Goal: Task Accomplishment & Management: Manage account settings

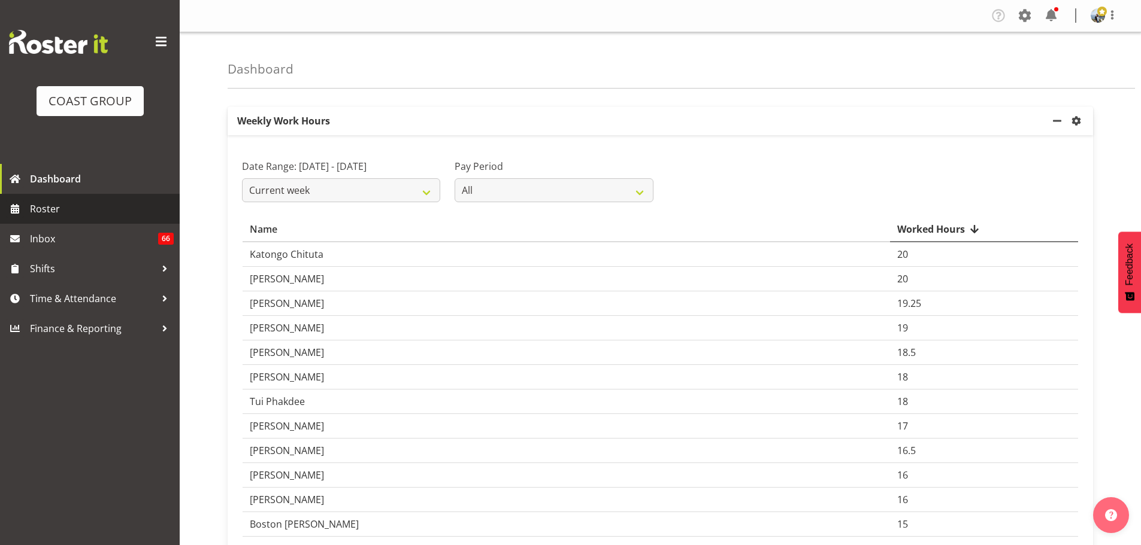
click at [64, 204] on span "Roster" at bounding box center [102, 209] width 144 height 18
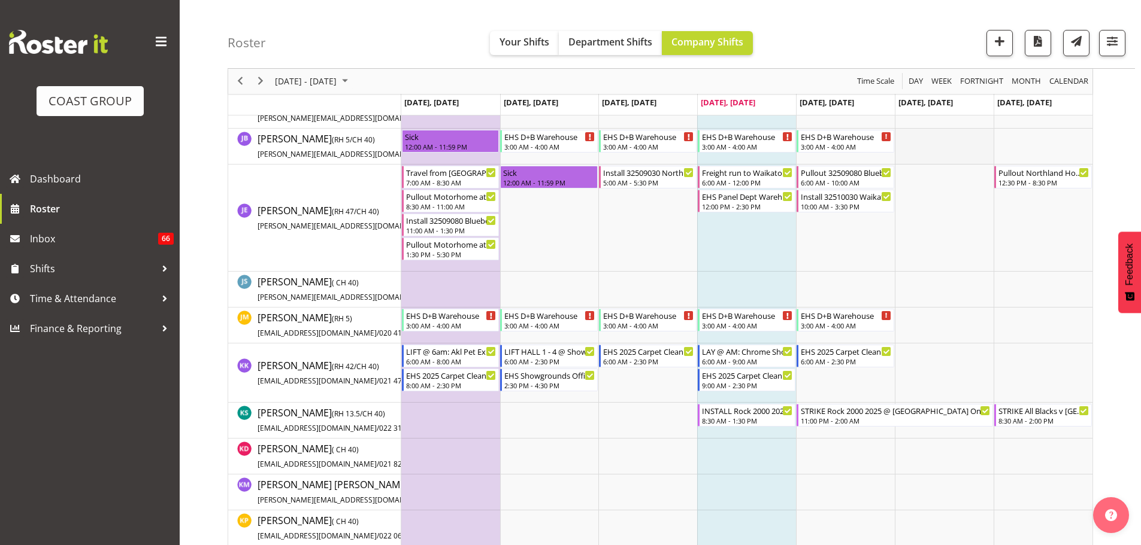
scroll to position [2221, 0]
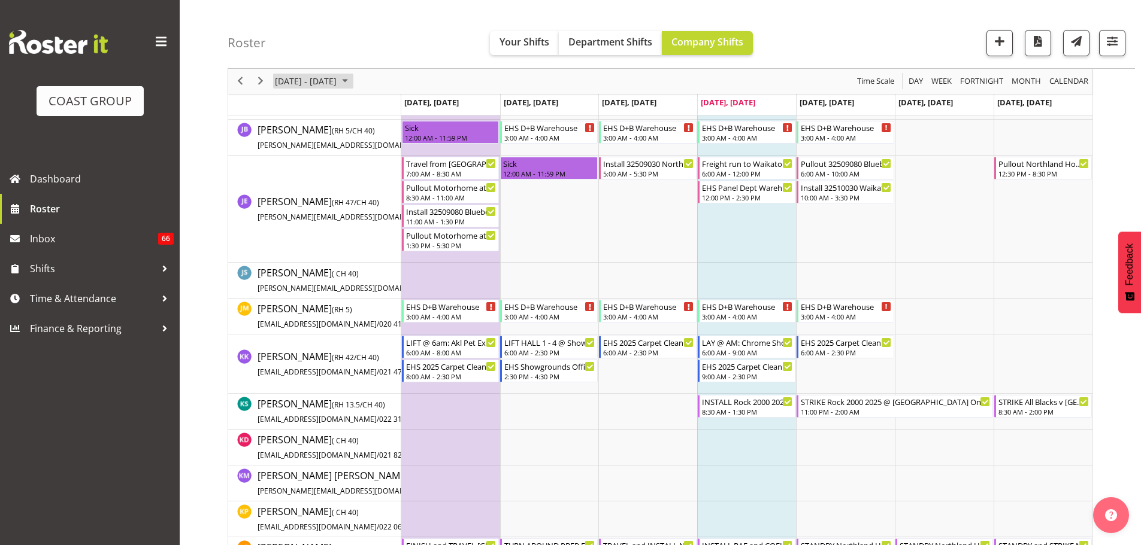
click at [338, 74] on span "September 22 - 28, 2025" at bounding box center [306, 81] width 64 height 15
click at [1124, 41] on button "button" at bounding box center [1112, 43] width 26 height 26
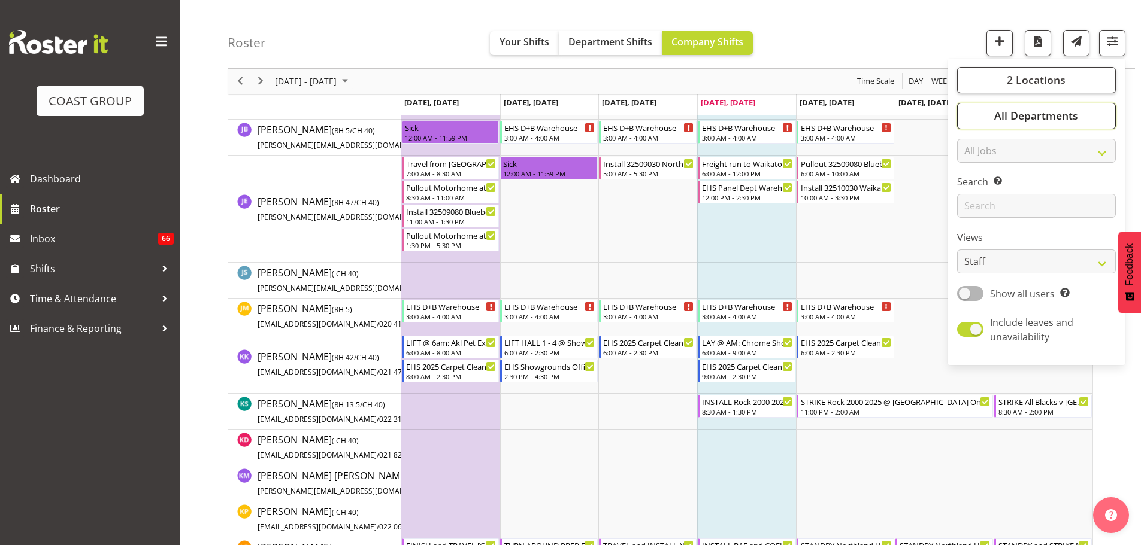
click at [1082, 108] on button "All Departments" at bounding box center [1036, 116] width 159 height 26
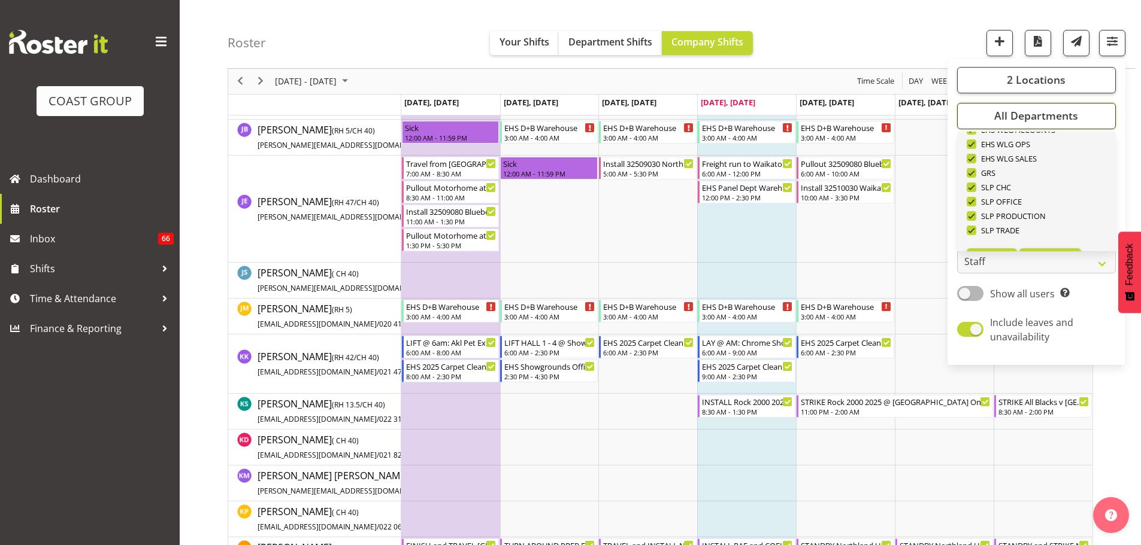
scroll to position [460, 0]
click at [1080, 229] on button "Deselect All" at bounding box center [1050, 233] width 62 height 22
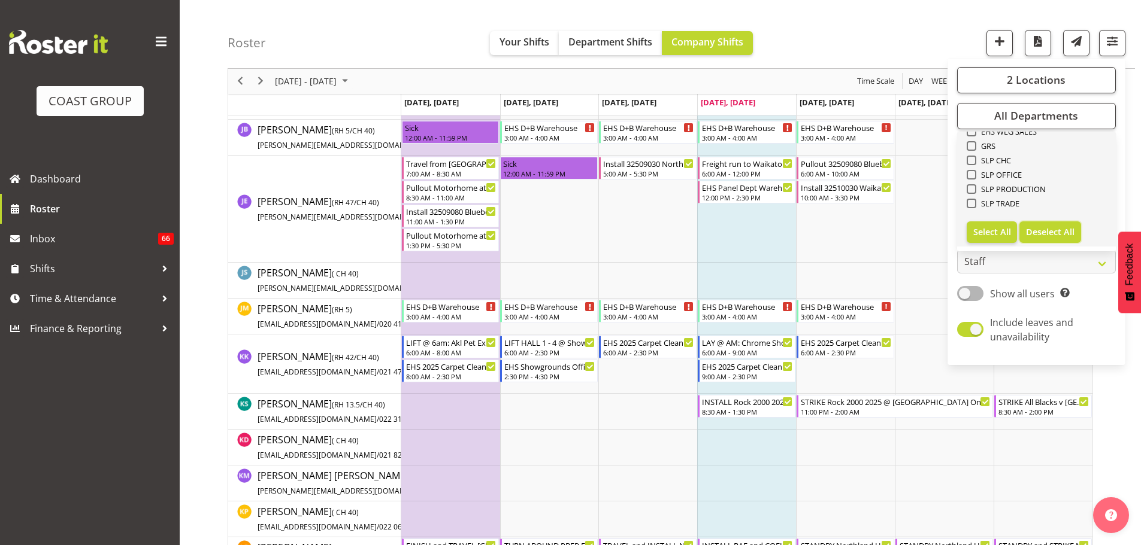
checkbox input "false"
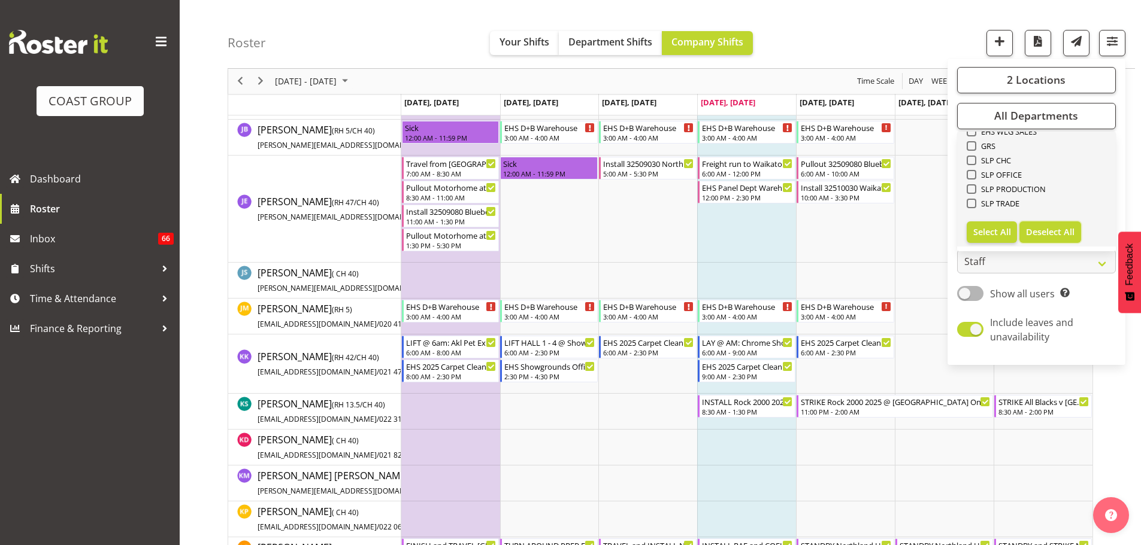
checkbox input "false"
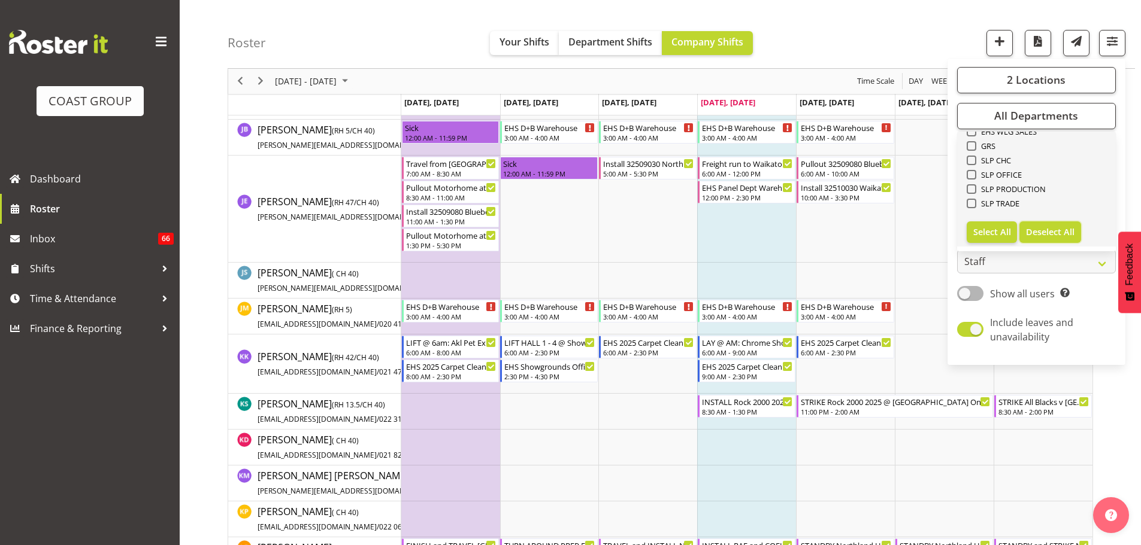
checkbox input "false"
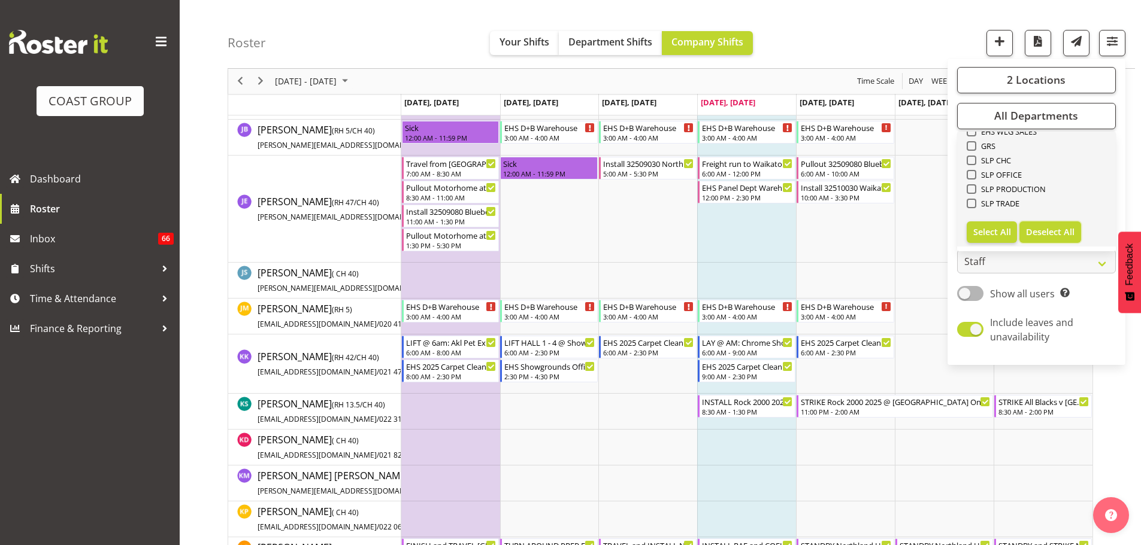
checkbox input "false"
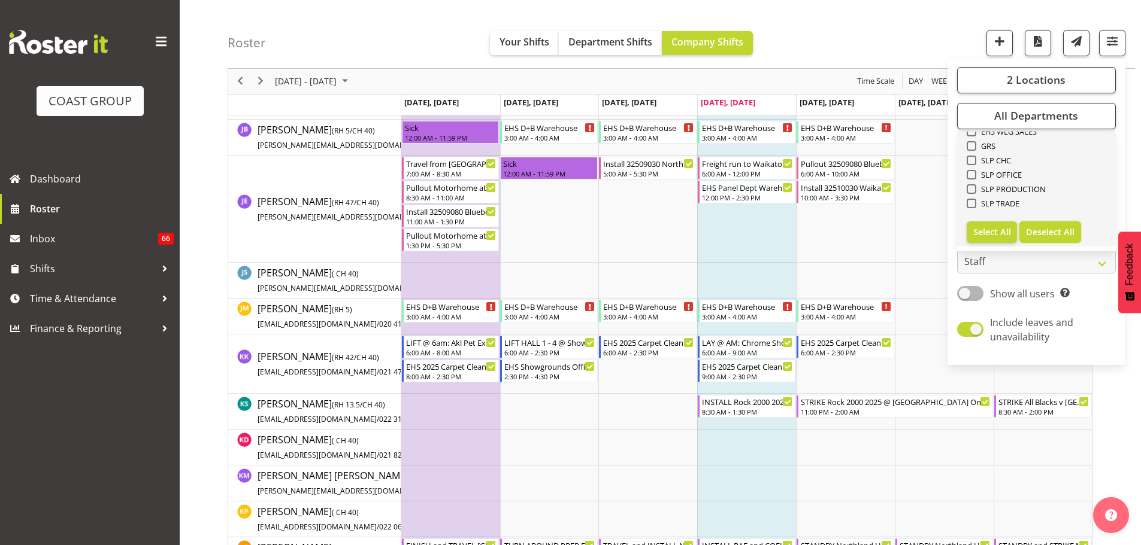
checkbox input "false"
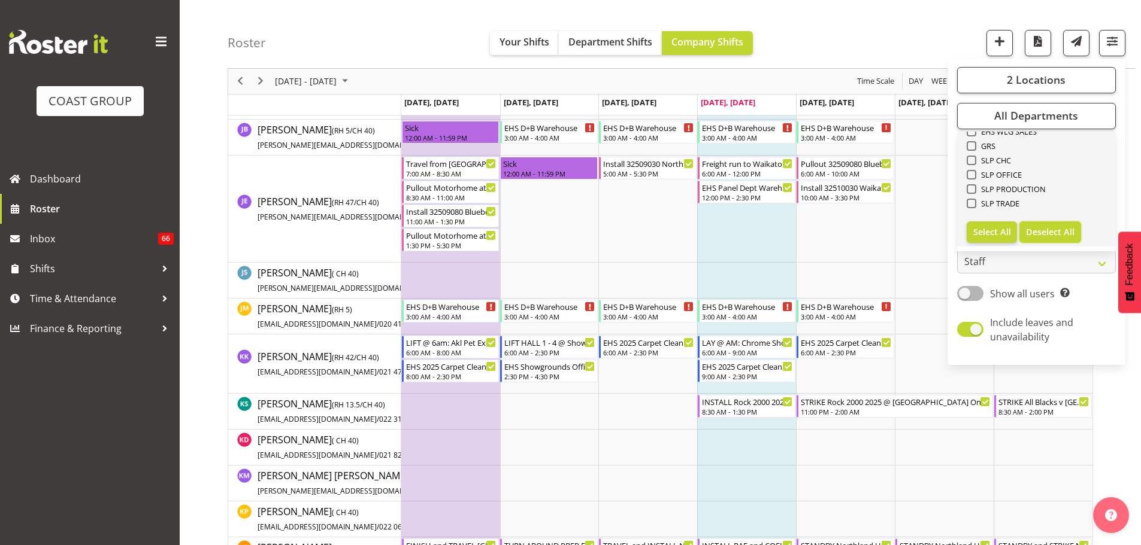
checkbox input "false"
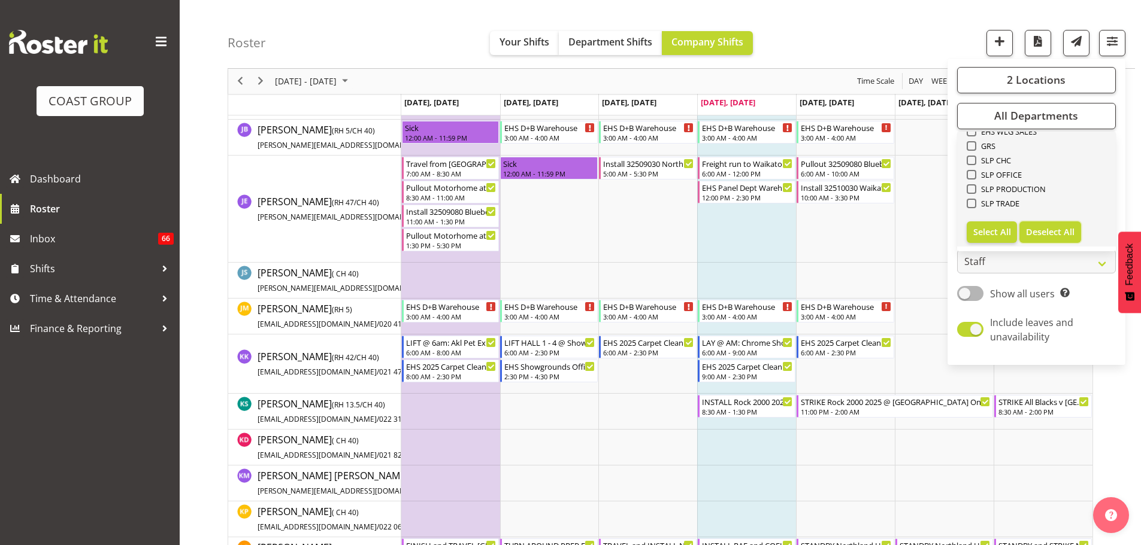
checkbox input "false"
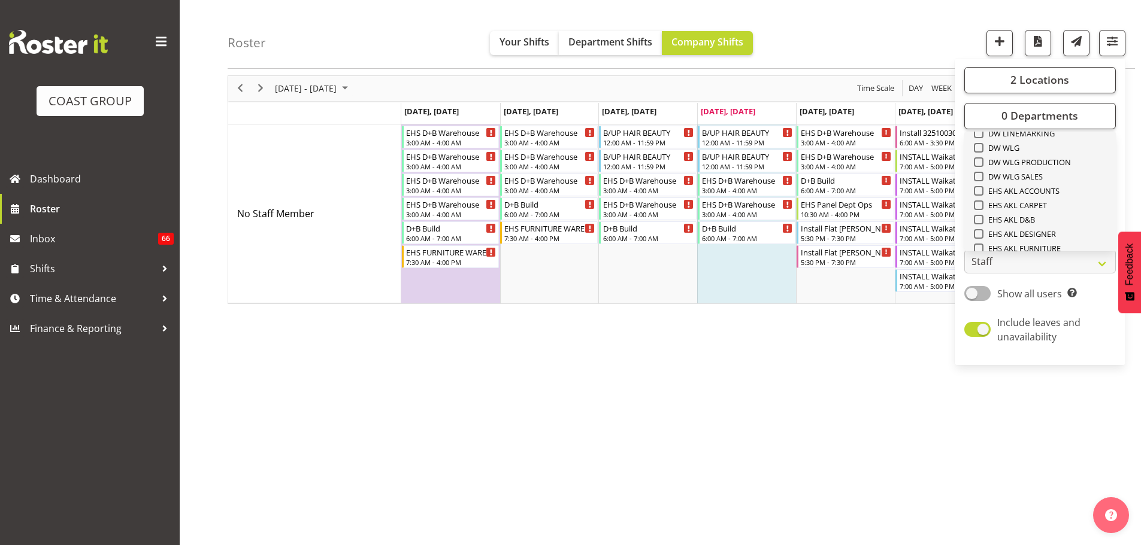
scroll to position [220, 0]
click at [1042, 212] on span "EHS AKL CARPET" at bounding box center [1015, 213] width 64 height 10
click at [981, 212] on input "EHS AKL CARPET" at bounding box center [978, 214] width 8 height 8
checkbox input "true"
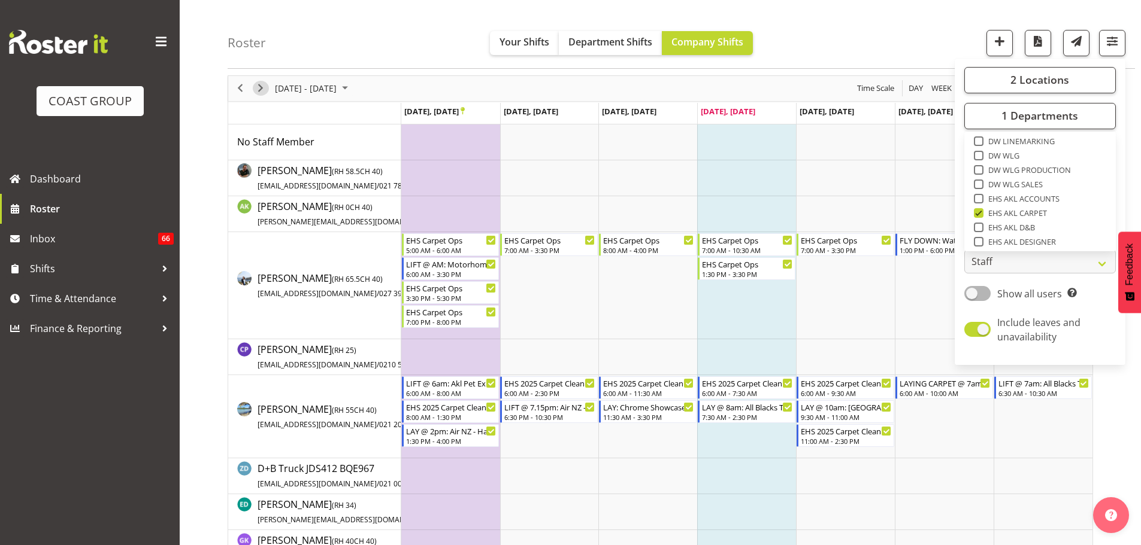
click at [265, 87] on span "Next" at bounding box center [260, 88] width 14 height 15
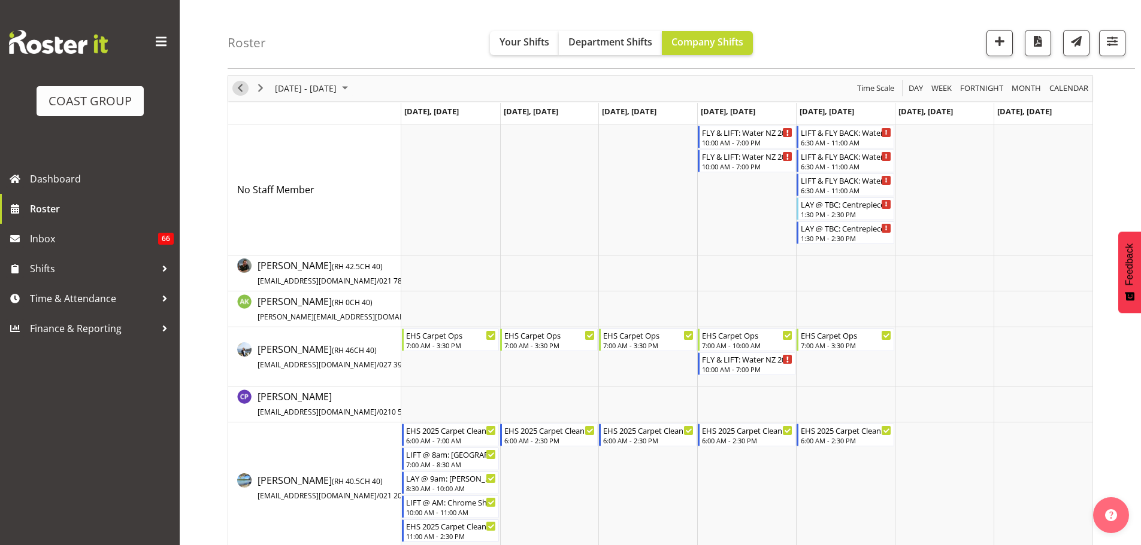
click at [242, 88] on span "Previous" at bounding box center [240, 88] width 14 height 15
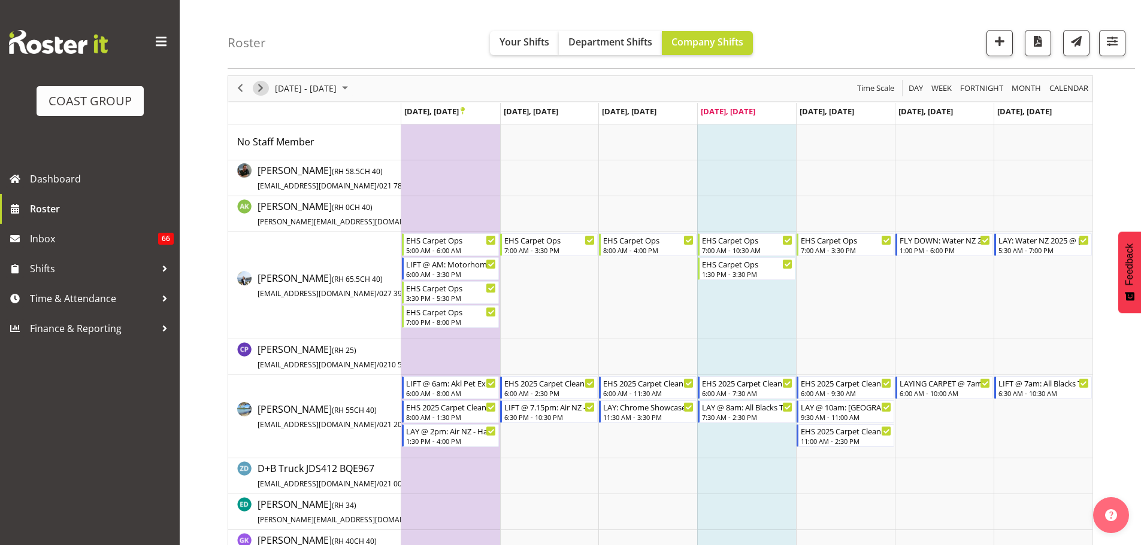
click at [258, 91] on span "Next" at bounding box center [260, 88] width 14 height 15
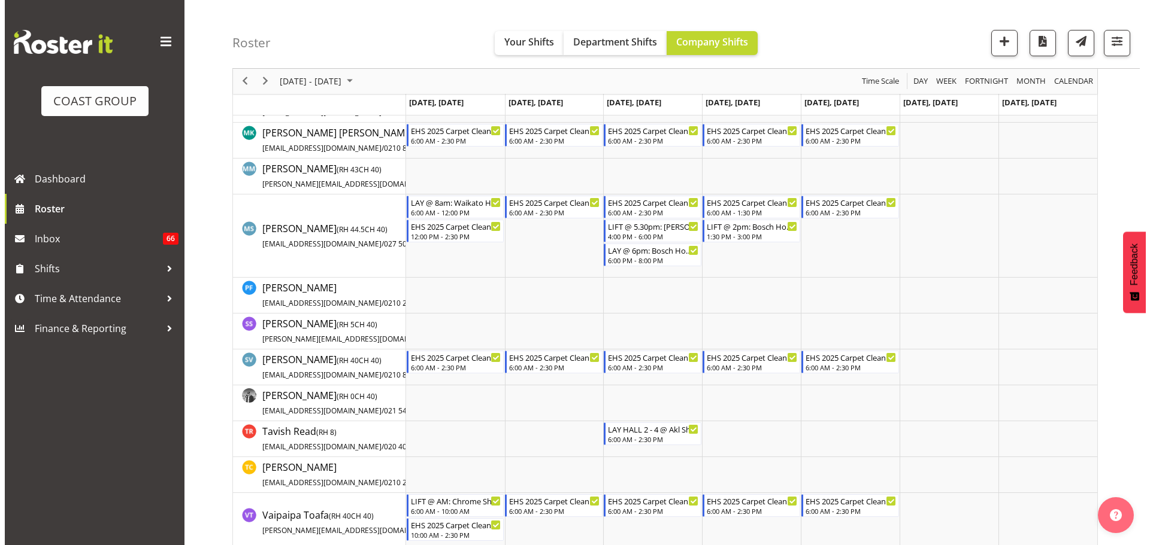
scroll to position [822, 0]
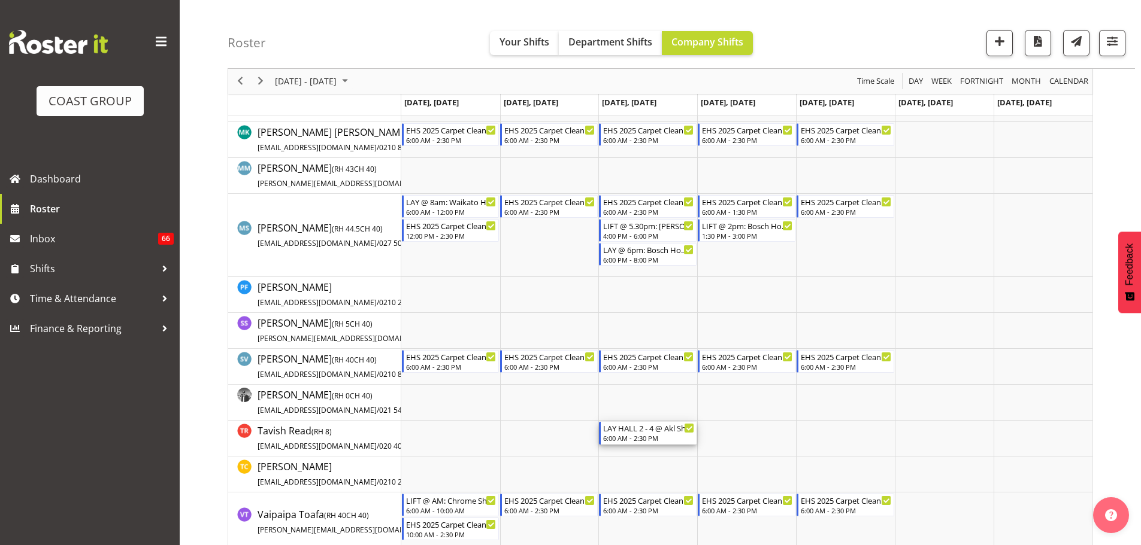
click at [615, 432] on div "LAY HALL 2 - 4 @ Akl Showgrounds (Oct '25)" at bounding box center [648, 428] width 91 height 12
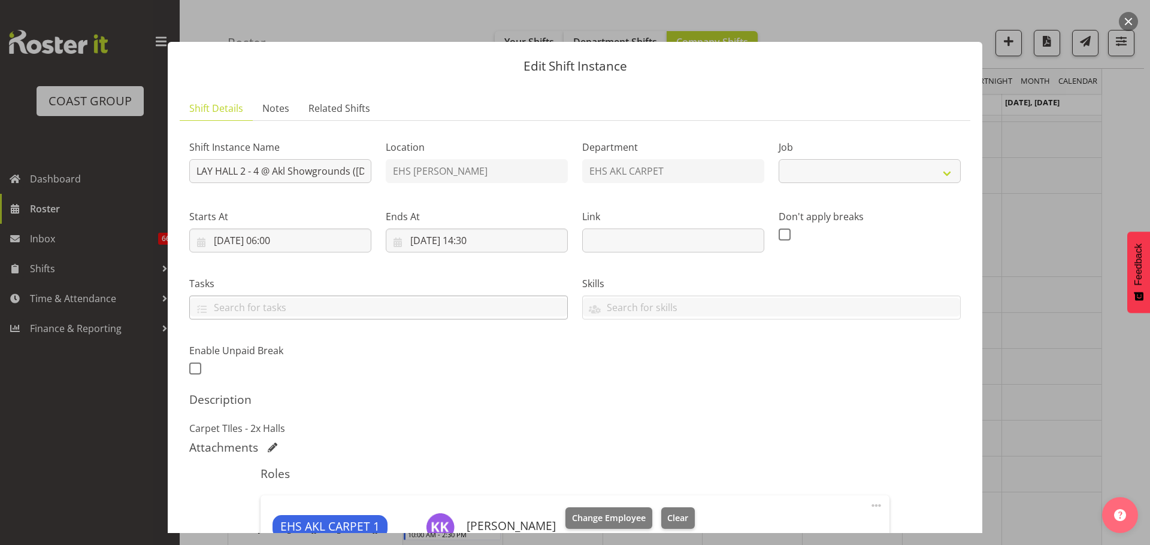
select select "10237"
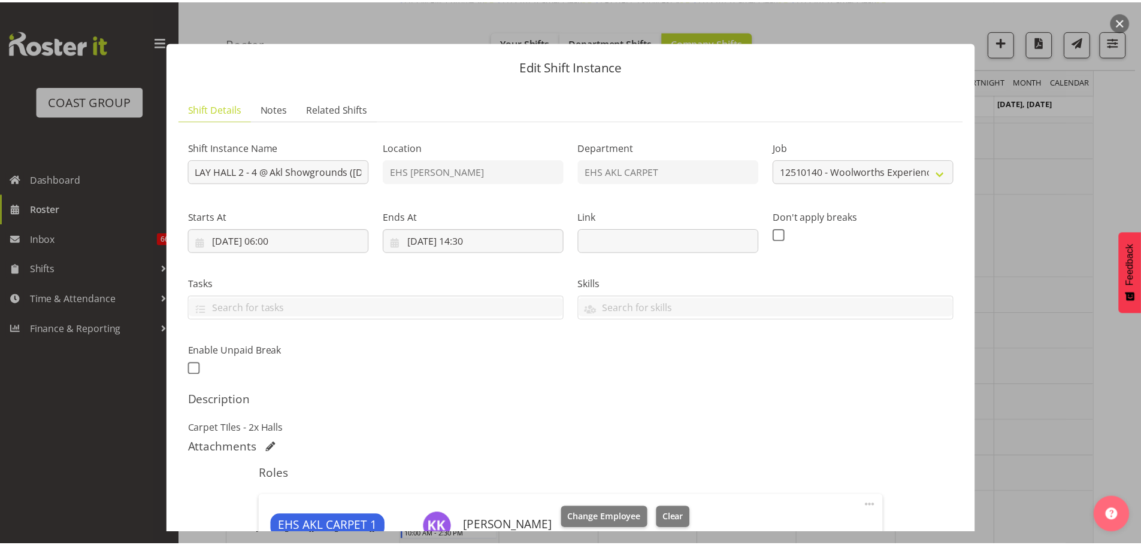
scroll to position [265, 0]
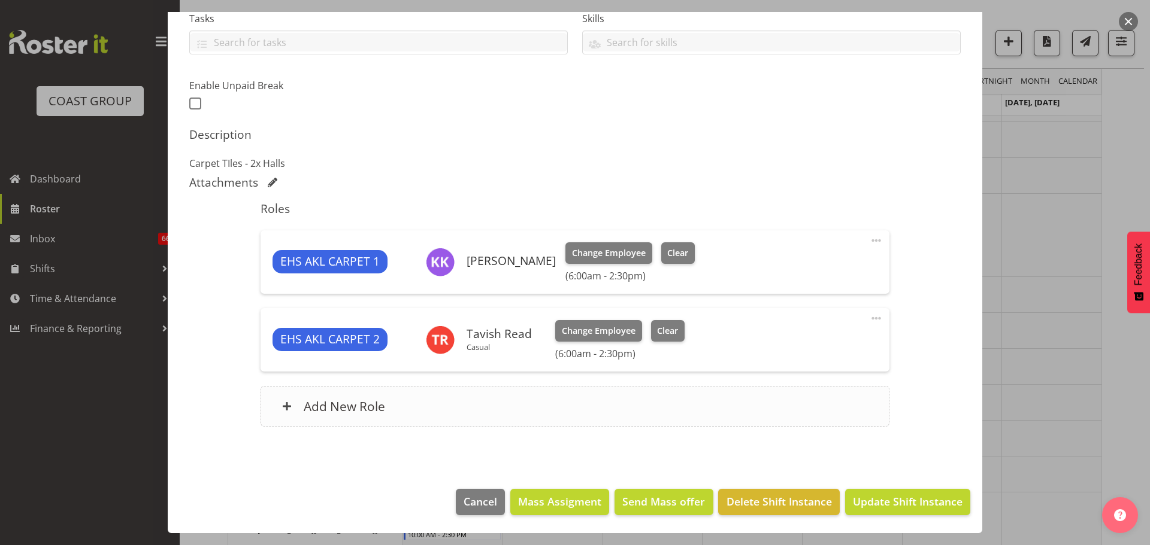
click at [505, 404] on div "Add New Role" at bounding box center [574, 406] width 628 height 41
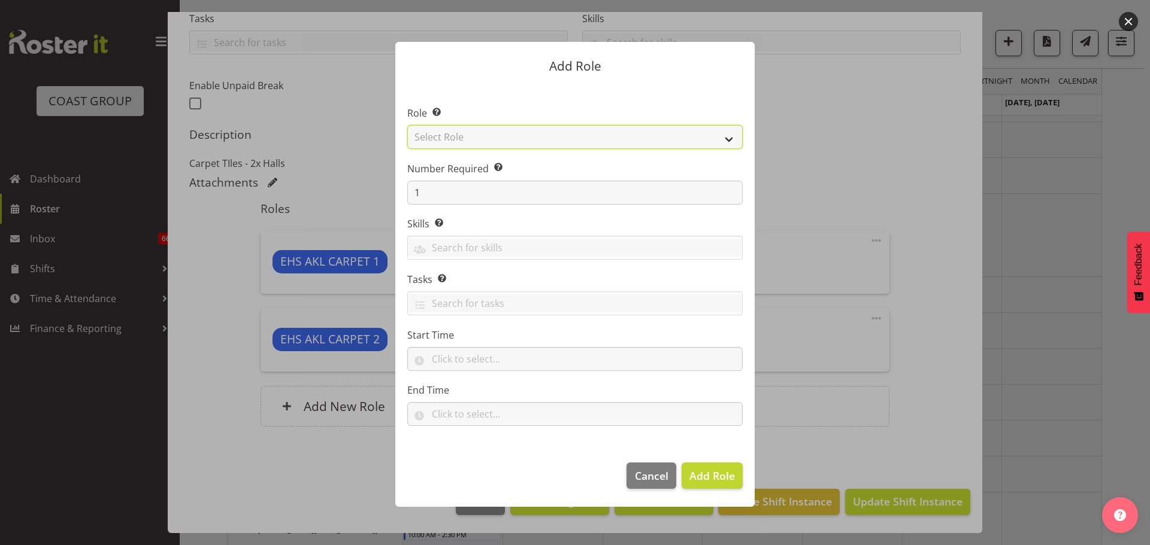
click at [503, 135] on select "Select Role ACCOUNT MANAGER ACCOUNT MANAGER DW ACCOUNTS AKL DIANNA VEHICLES AKL…" at bounding box center [574, 137] width 335 height 24
select select "190"
click at [407, 125] on select "Select Role ACCOUNT MANAGER ACCOUNT MANAGER DW ACCOUNTS AKL DIANNA VEHICLES AKL…" at bounding box center [574, 137] width 335 height 24
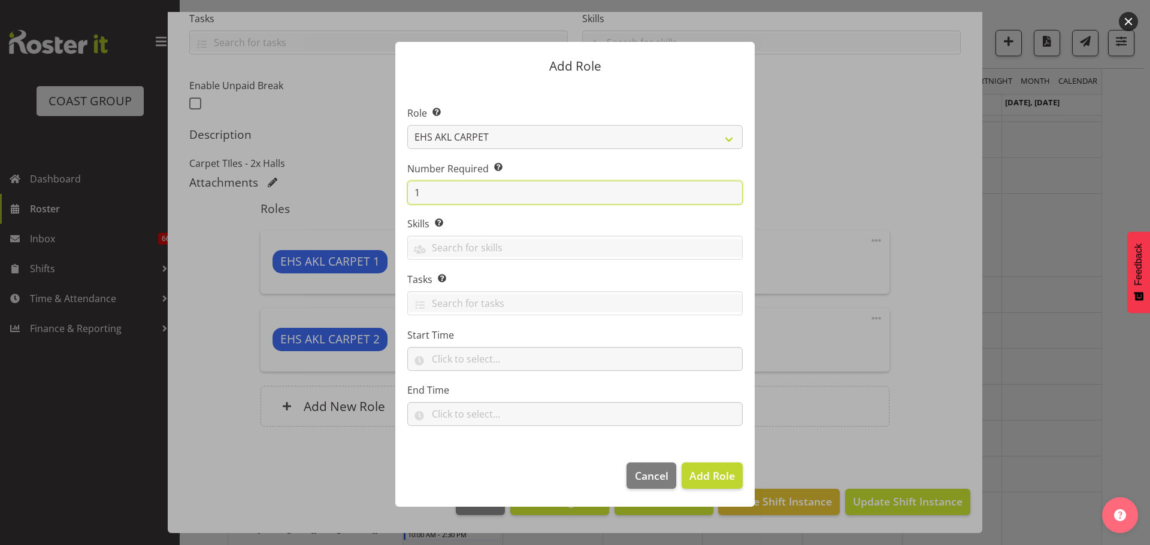
drag, startPoint x: 483, startPoint y: 189, endPoint x: 246, endPoint y: 187, distance: 237.1
click at [259, 189] on div "Add Role Role Select the role you wish to add to the shift. ACCOUNT MANAGER ACC…" at bounding box center [575, 272] width 1150 height 545
type input "2"
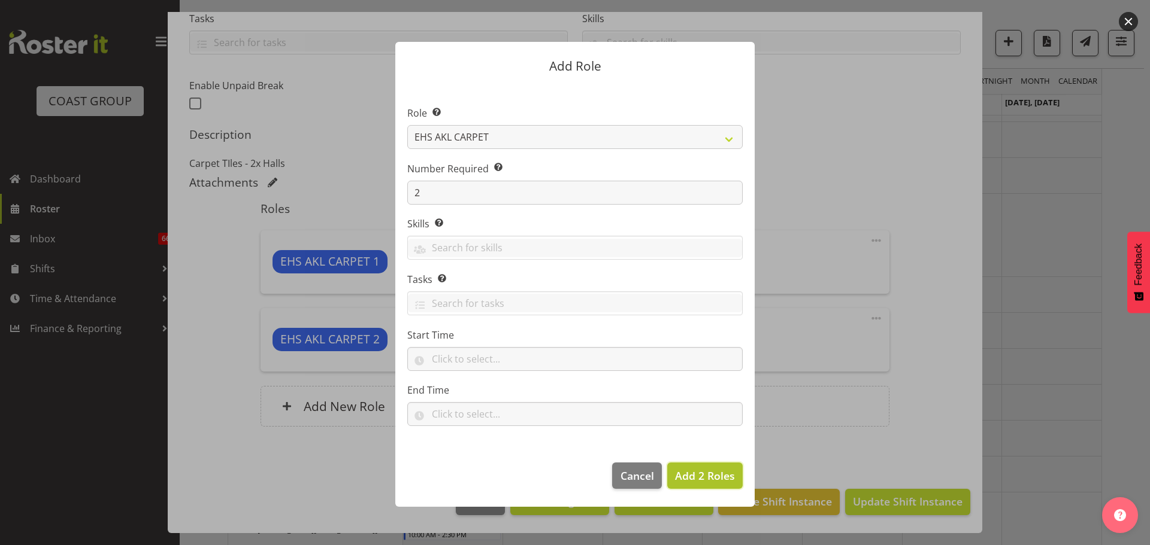
click at [723, 471] on span "Add 2 Roles" at bounding box center [705, 476] width 60 height 14
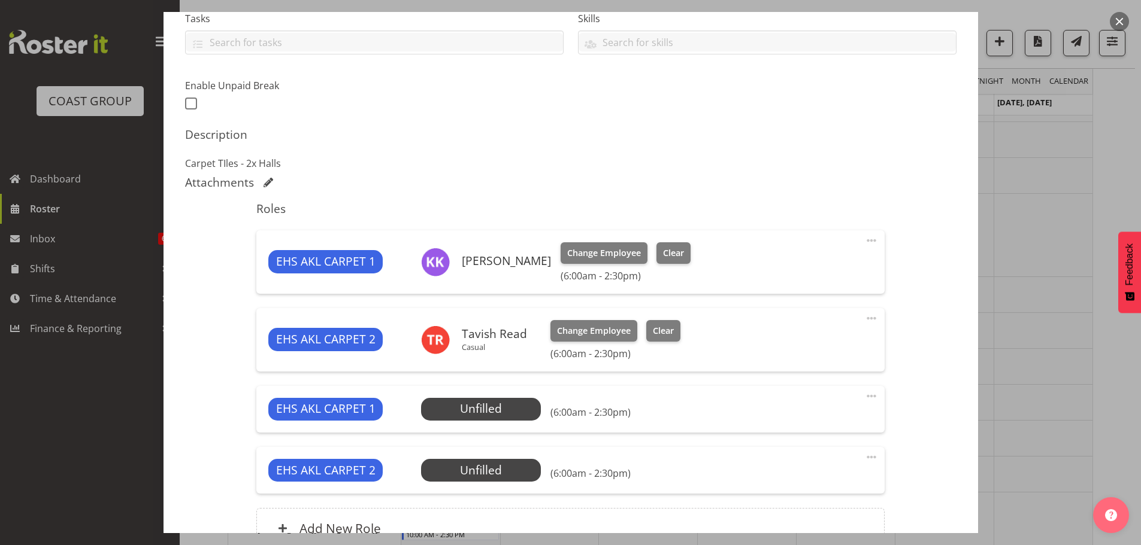
click at [864, 398] on span at bounding box center [871, 396] width 14 height 14
click at [941, 406] on div "Shift Instance Name LAY HALL 2 - 4 @ Akl Showgrounds (Oct '25) Location EHS RYM…" at bounding box center [570, 214] width 771 height 699
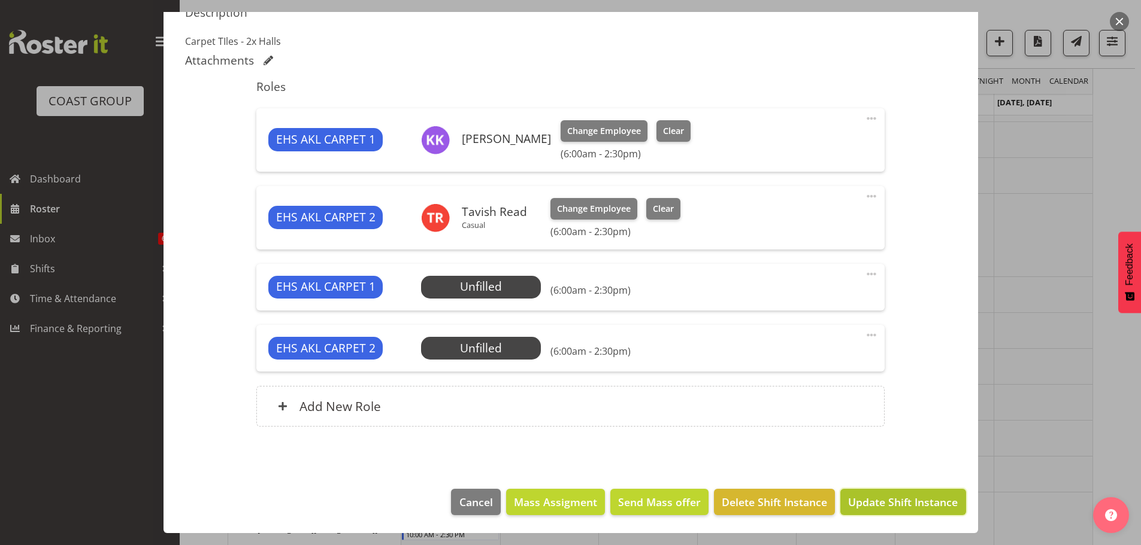
click at [918, 499] on span "Update Shift Instance" at bounding box center [903, 503] width 110 height 16
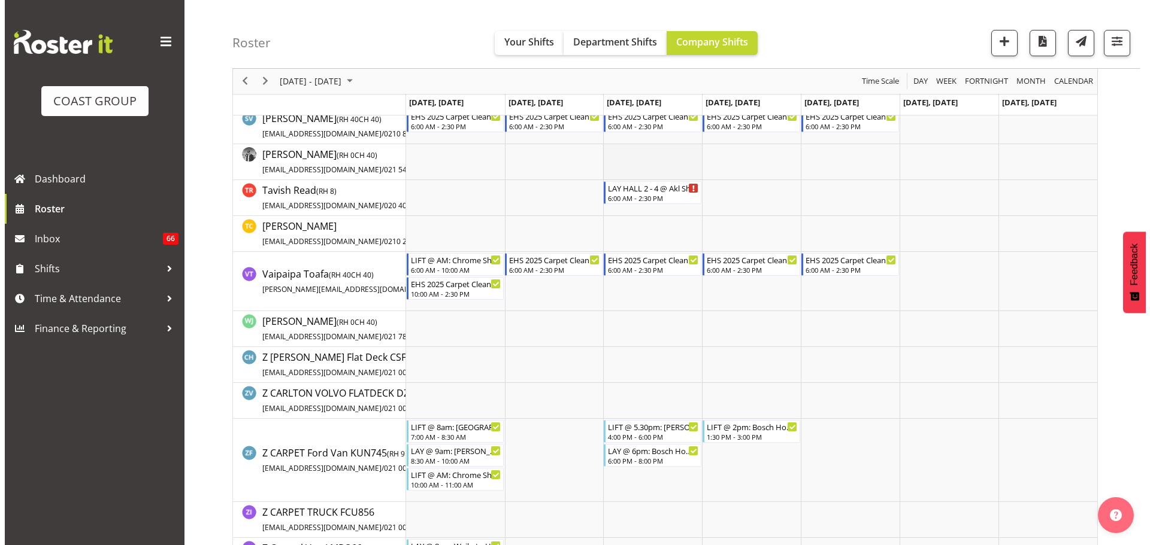
scroll to position [1047, 0]
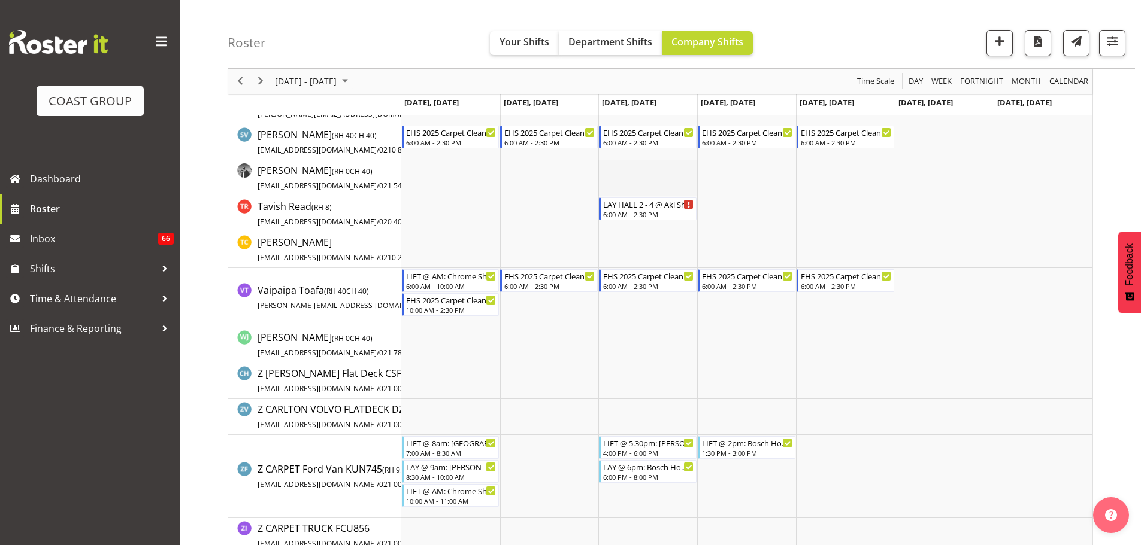
click at [654, 195] on td "Timeline Week of October 2, 2025" at bounding box center [647, 178] width 99 height 36
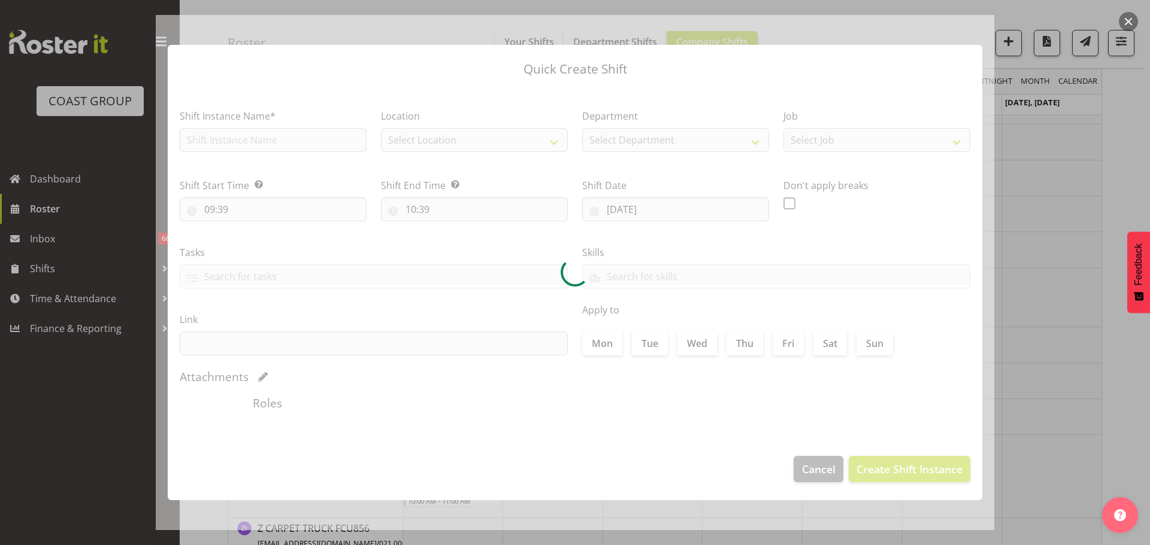
click at [1057, 281] on div at bounding box center [575, 272] width 1150 height 545
type input "01/10/2025"
checkbox input "true"
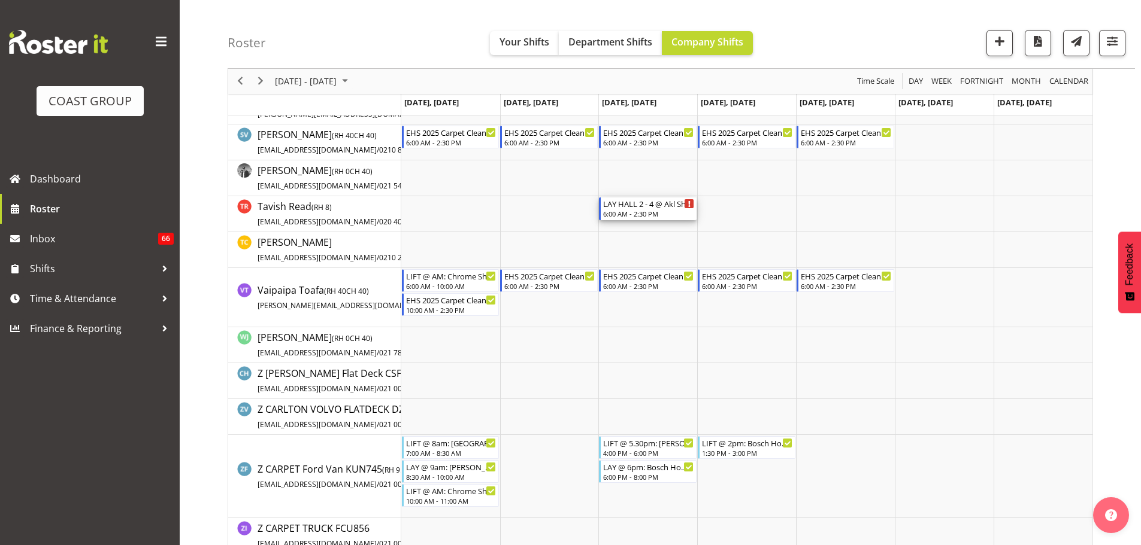
click at [604, 201] on div "LAY HALL 2 - 4 @ Akl Showgrounds (Oct '25)" at bounding box center [648, 204] width 91 height 12
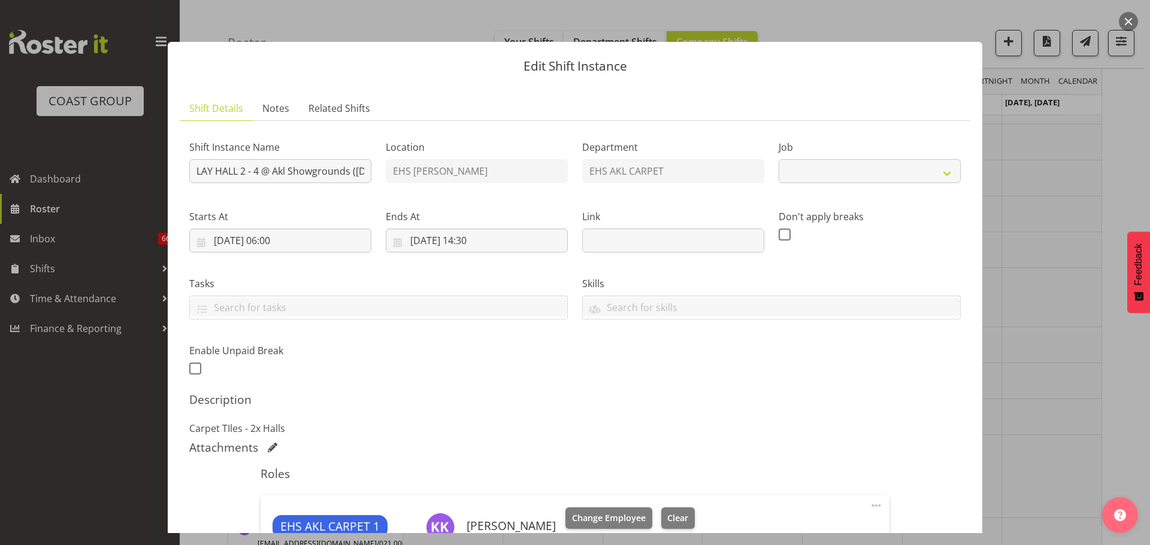
select select "10237"
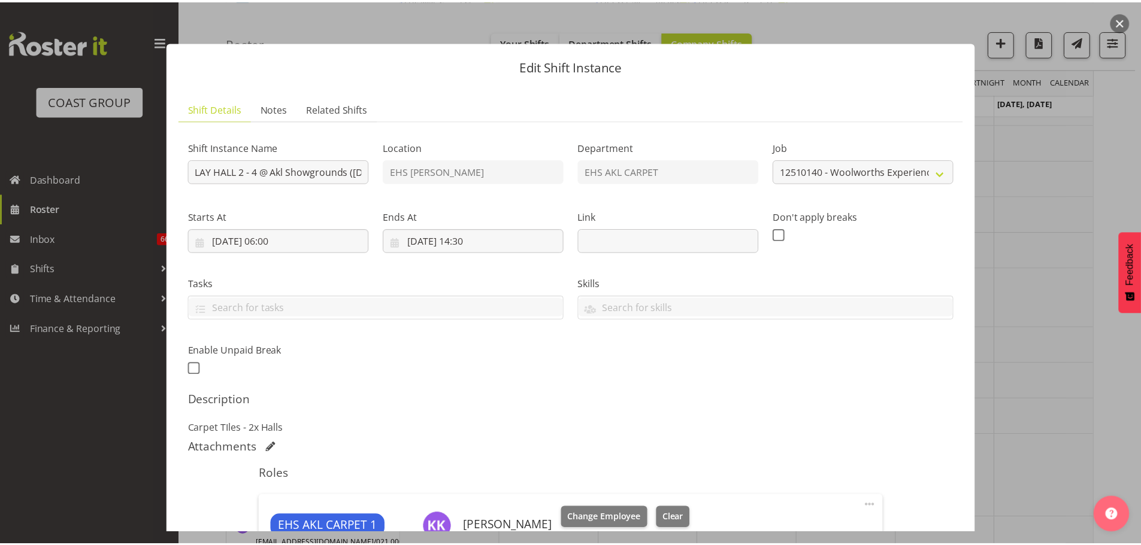
scroll to position [299, 0]
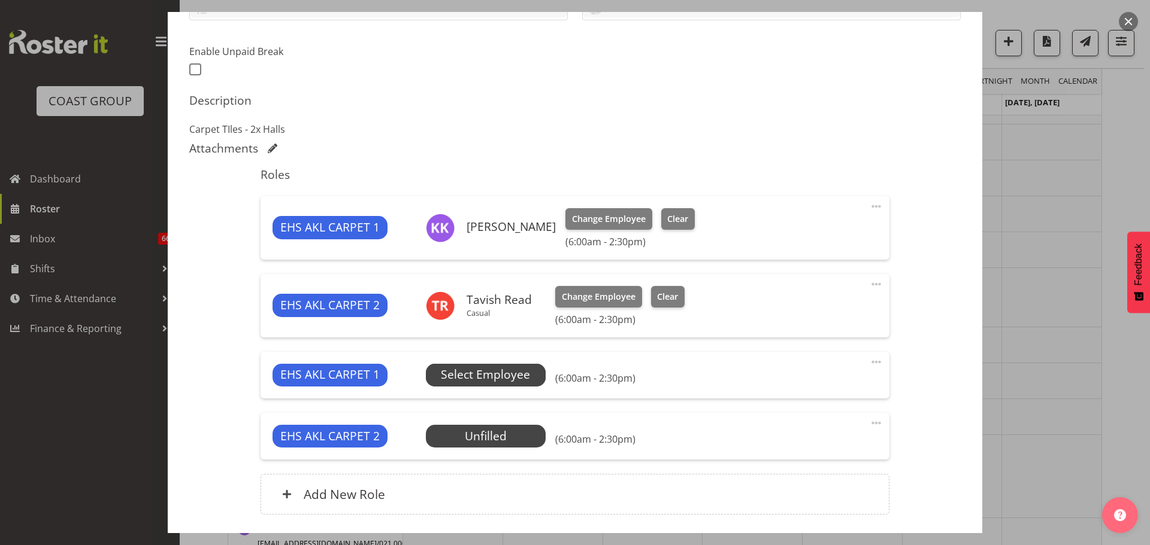
click at [474, 381] on span "Select Employee" at bounding box center [485, 374] width 89 height 17
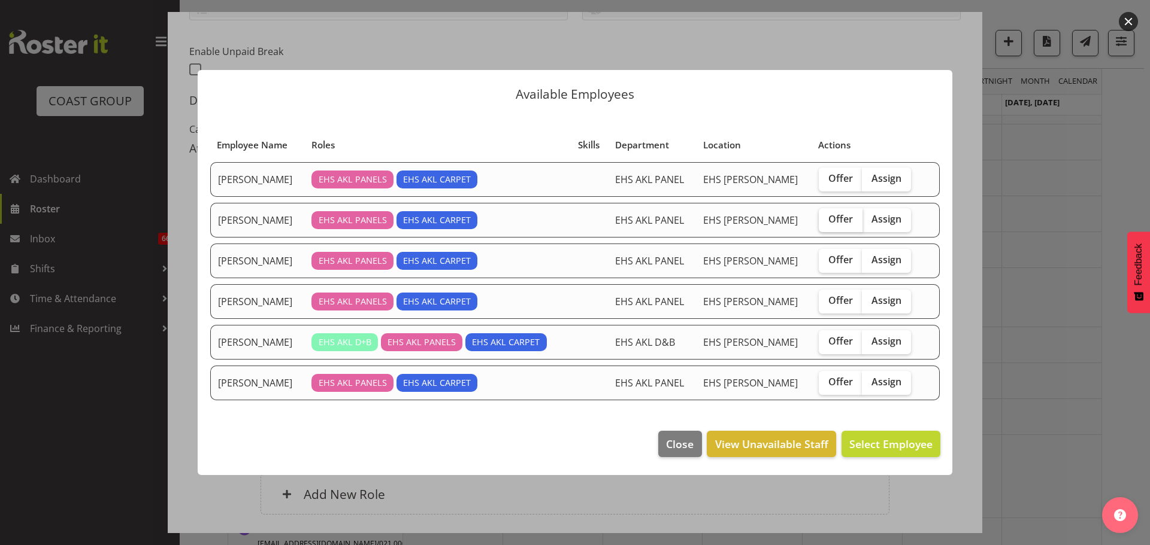
click at [836, 217] on span "Offer" at bounding box center [840, 219] width 25 height 12
click at [826, 217] on input "Offer" at bounding box center [822, 220] width 8 height 8
checkbox input "true"
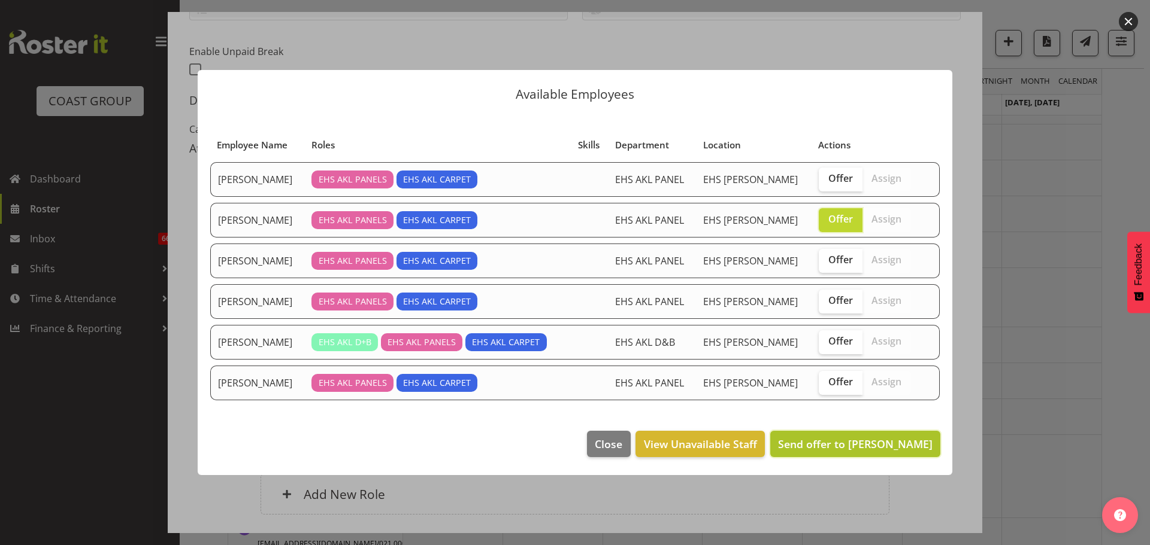
click at [889, 447] on span "Send offer to Emmett Denton" at bounding box center [855, 444] width 154 height 14
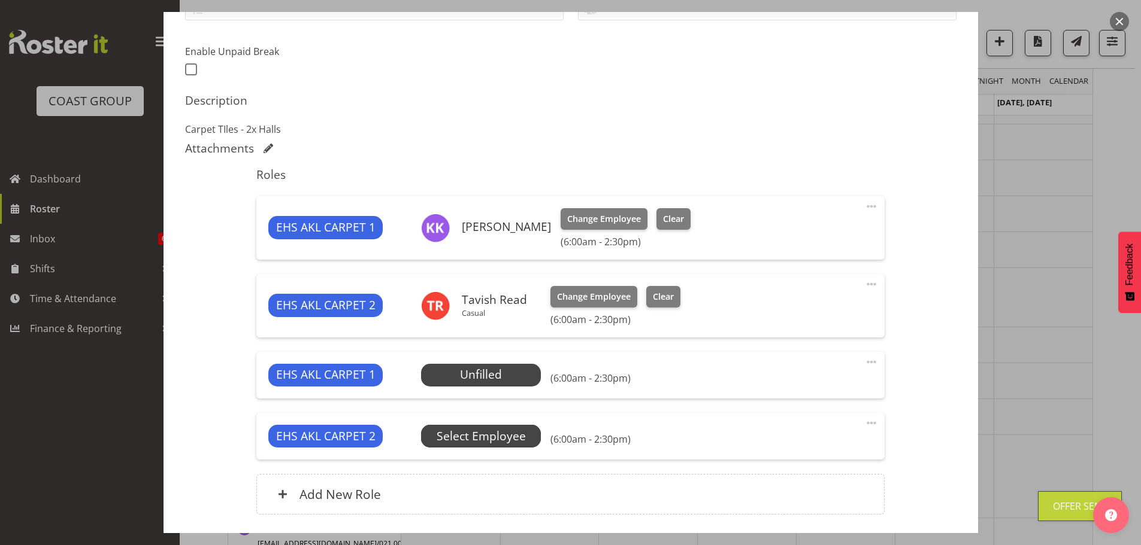
click at [472, 438] on span "Select Employee" at bounding box center [480, 436] width 89 height 17
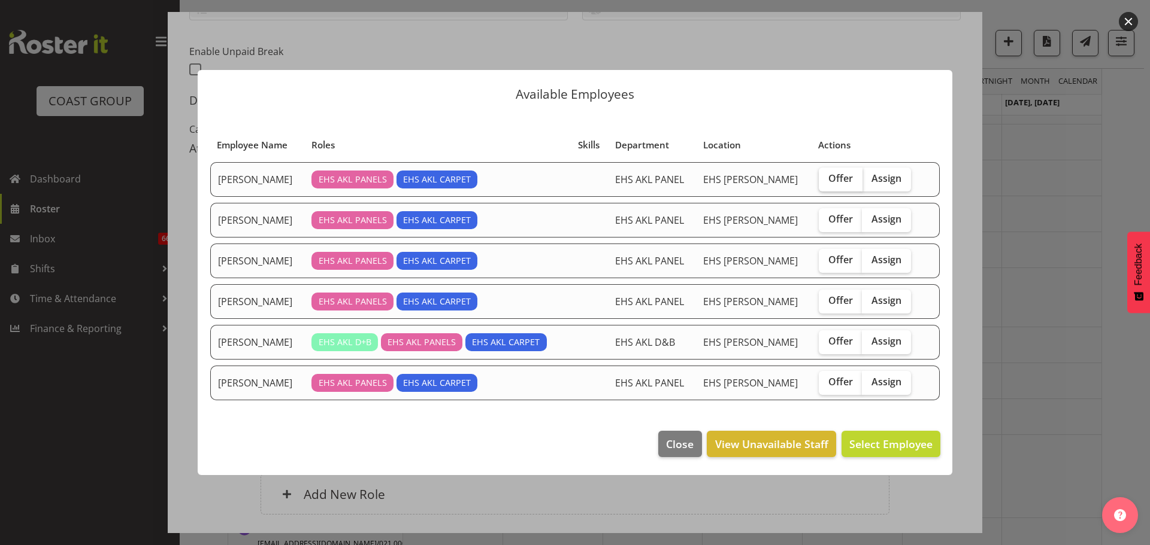
click at [836, 182] on span "Offer" at bounding box center [840, 178] width 25 height 12
click at [826, 182] on input "Offer" at bounding box center [822, 179] width 8 height 8
checkbox input "true"
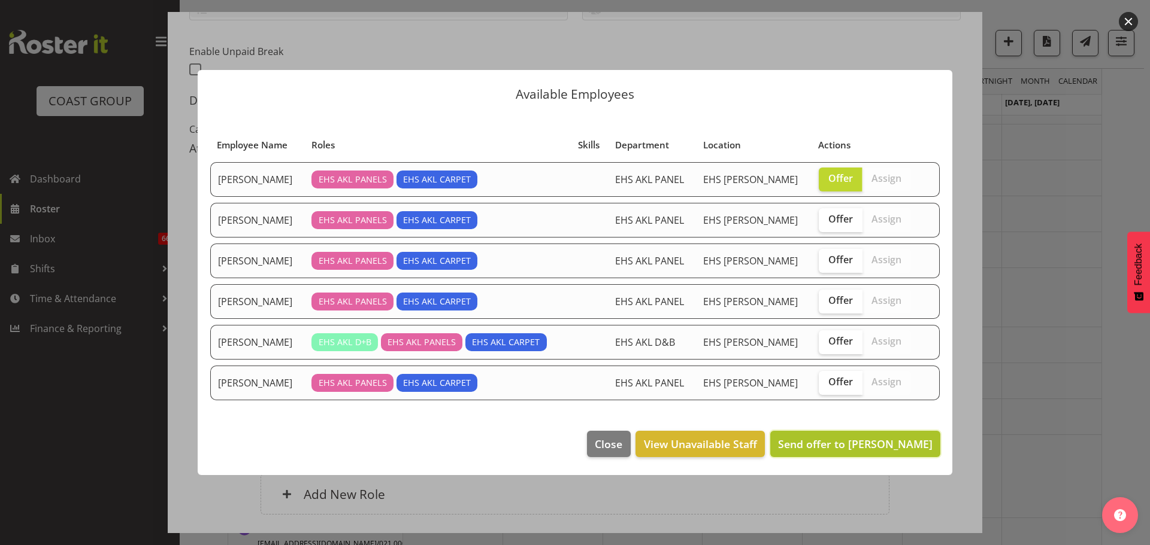
click at [915, 438] on span "Send offer to Cameron Phillips" at bounding box center [855, 444] width 154 height 14
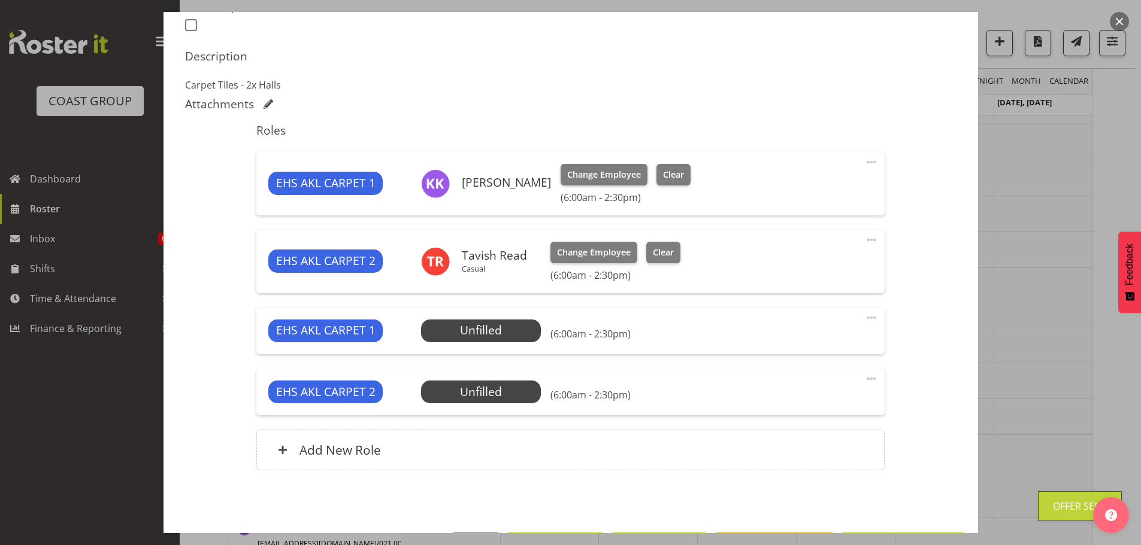
scroll to position [387, 0]
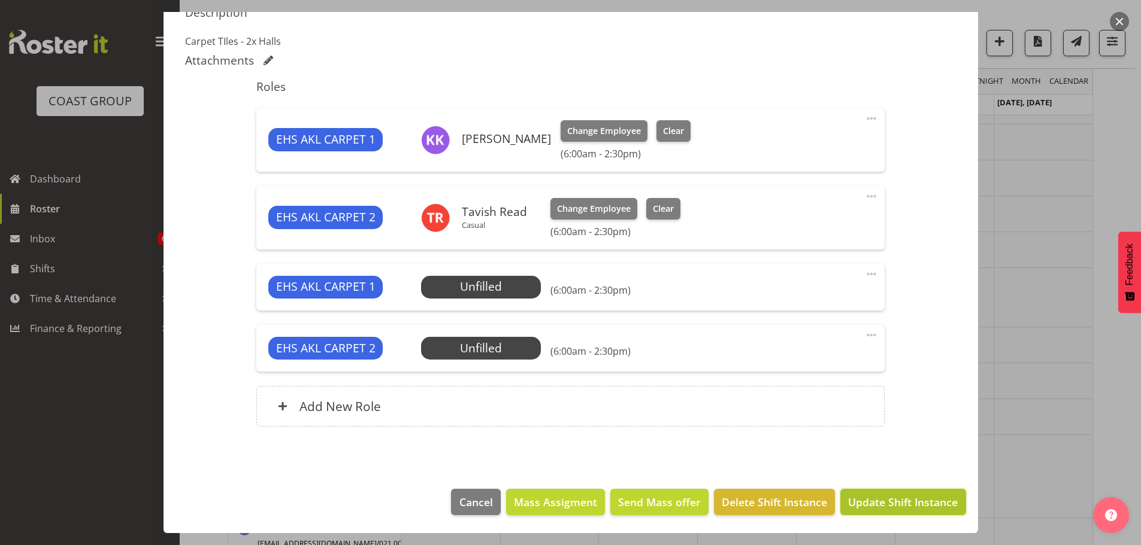
click at [910, 504] on span "Update Shift Instance" at bounding box center [903, 503] width 110 height 16
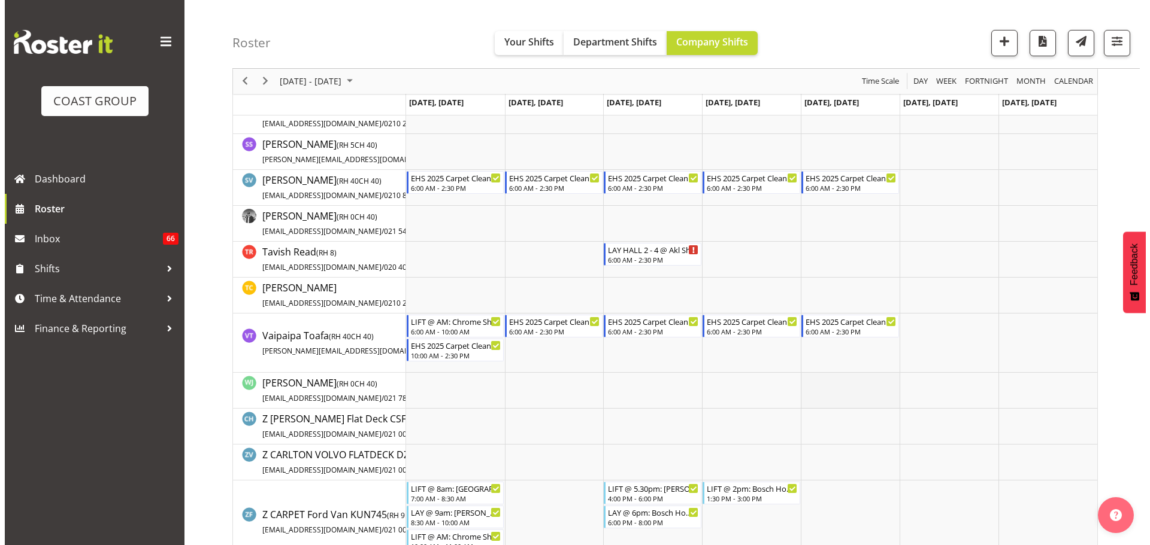
scroll to position [972, 0]
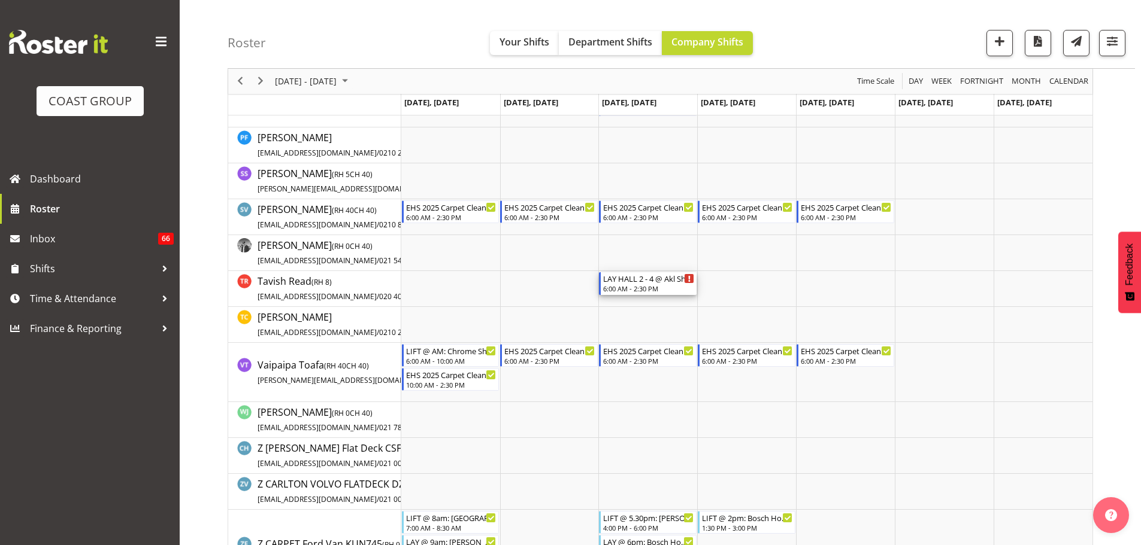
click at [635, 285] on div "6:00 AM - 2:30 PM" at bounding box center [648, 289] width 91 height 10
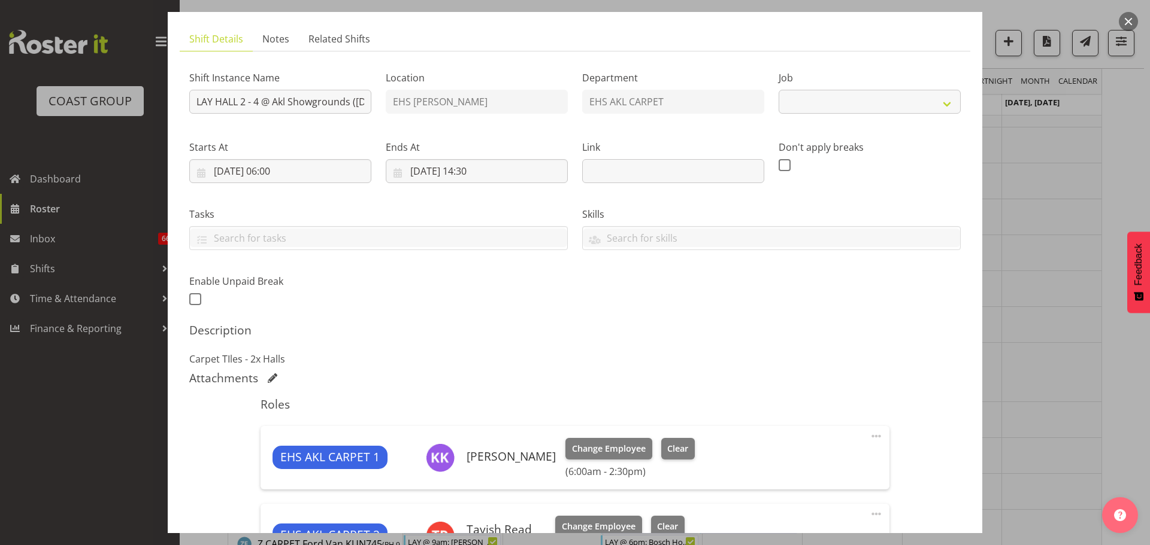
select select "10237"
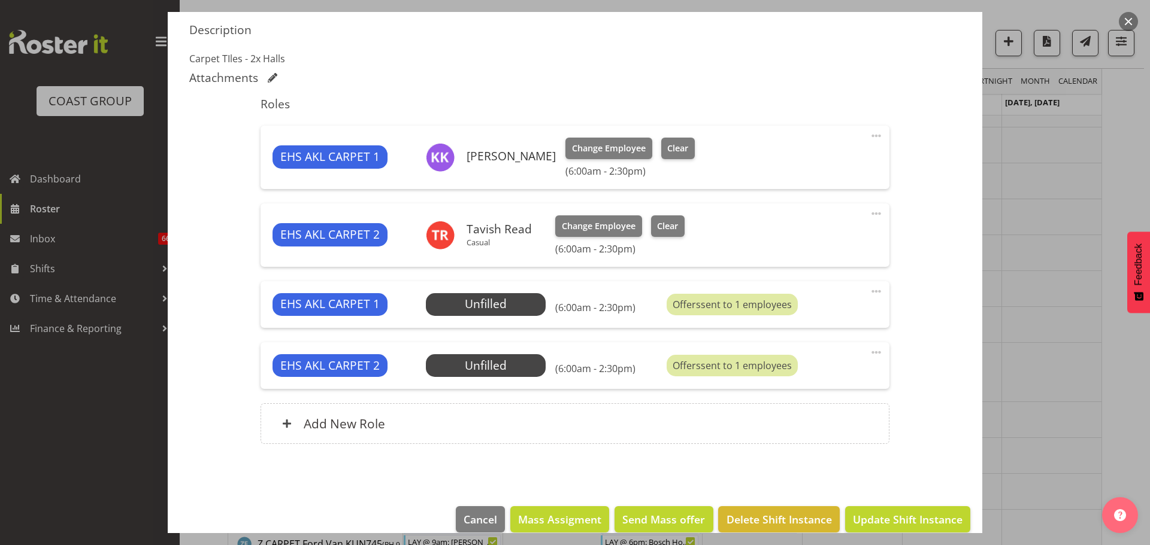
scroll to position [387, 0]
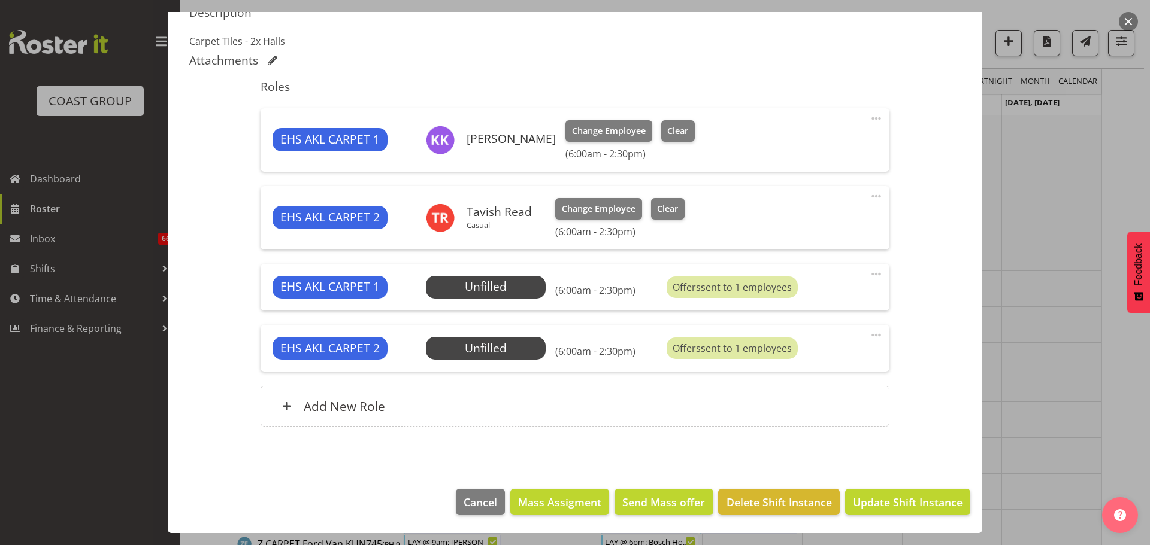
click at [1042, 274] on div at bounding box center [575, 272] width 1150 height 545
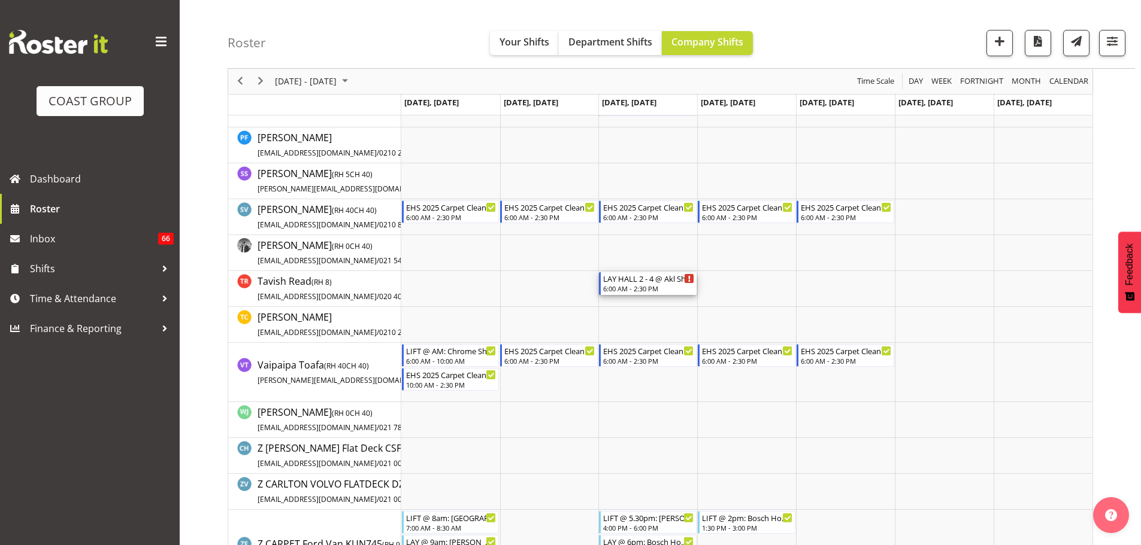
click at [672, 279] on div "LAY HALL 2 - 4 @ Akl Showgrounds (Oct '25)" at bounding box center [648, 278] width 91 height 12
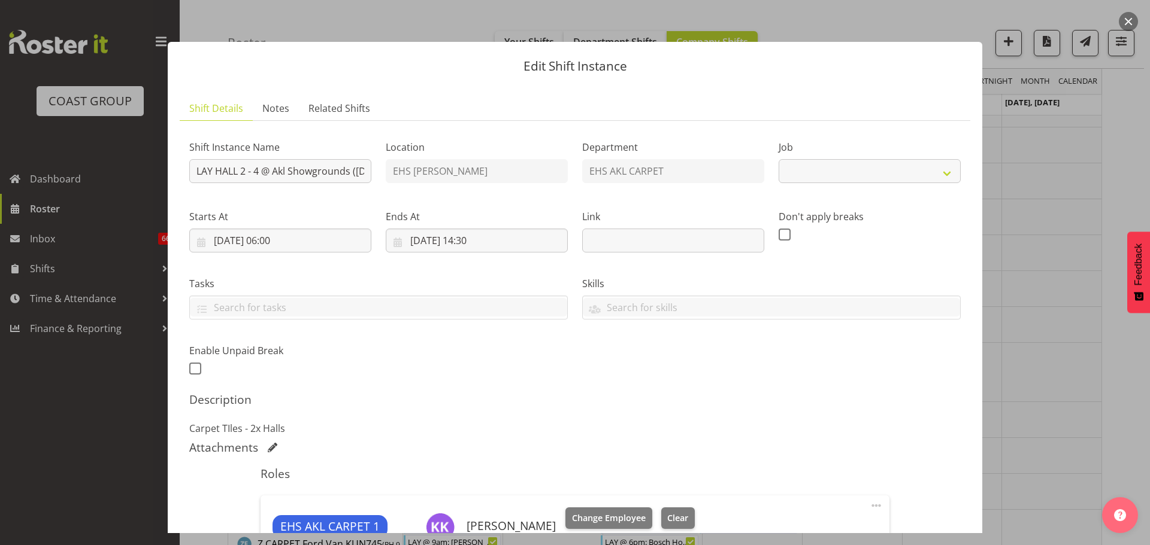
select select "10237"
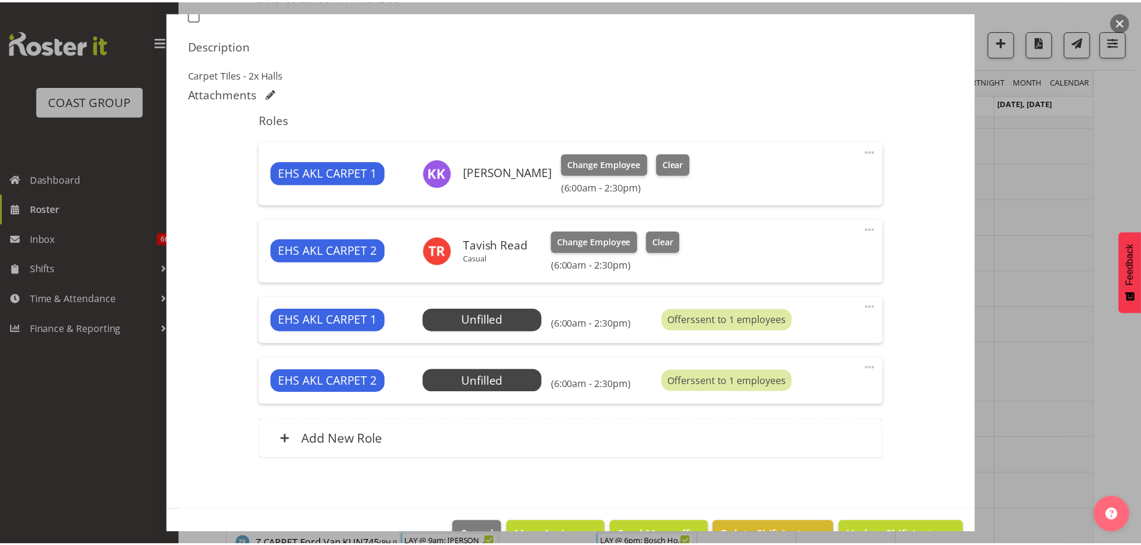
scroll to position [359, 0]
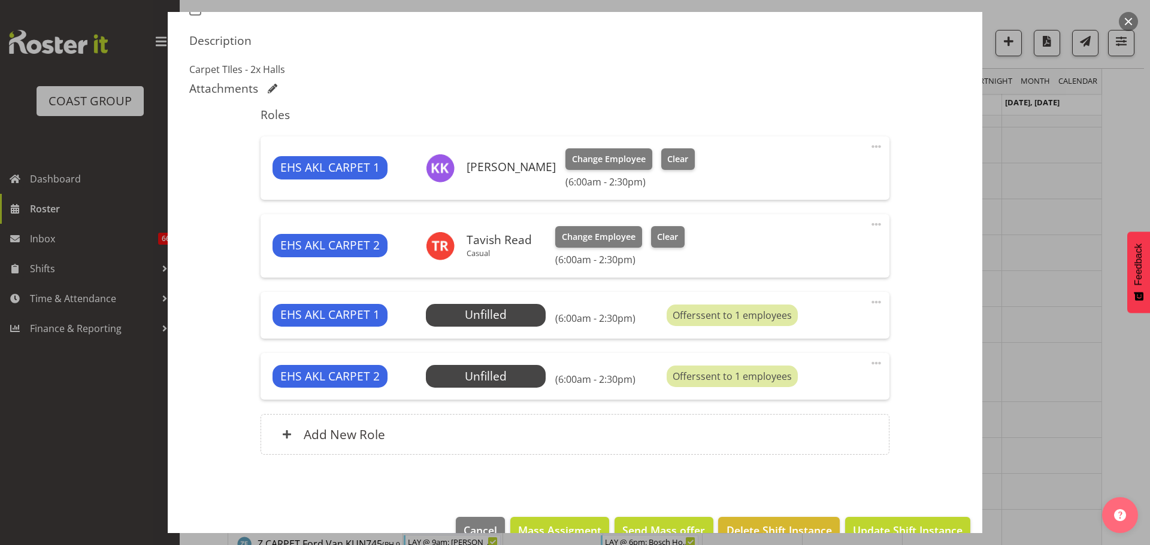
click at [1071, 294] on div at bounding box center [575, 272] width 1150 height 545
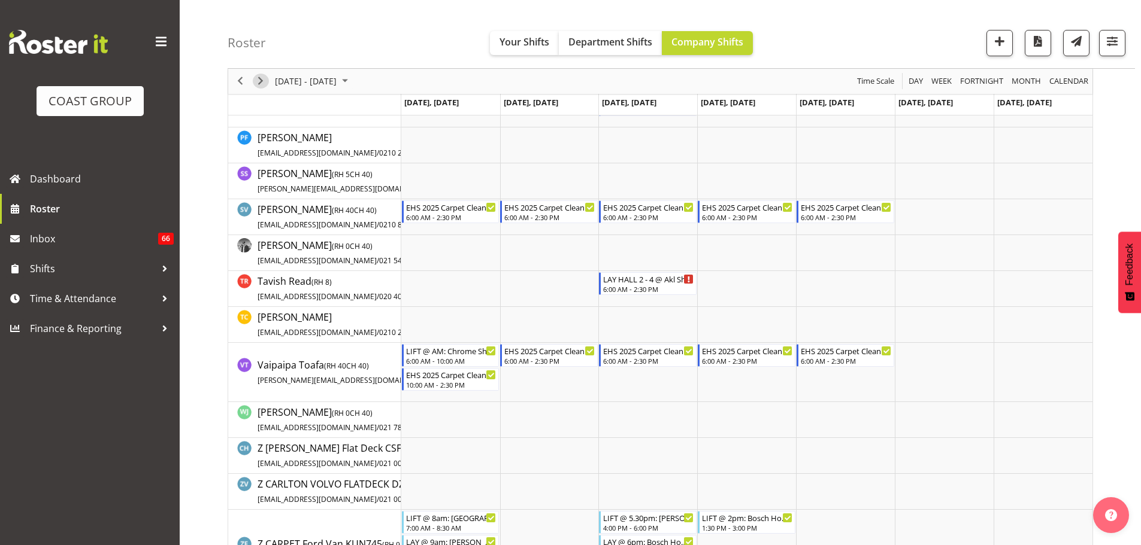
click at [256, 83] on span "Next" at bounding box center [260, 81] width 14 height 15
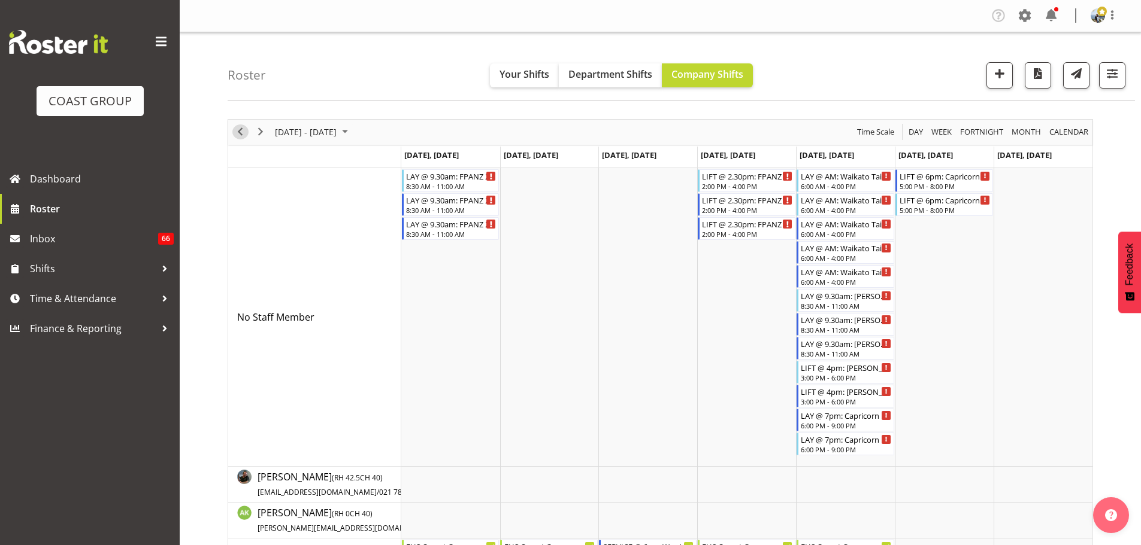
click at [244, 135] on span "Previous" at bounding box center [240, 132] width 14 height 15
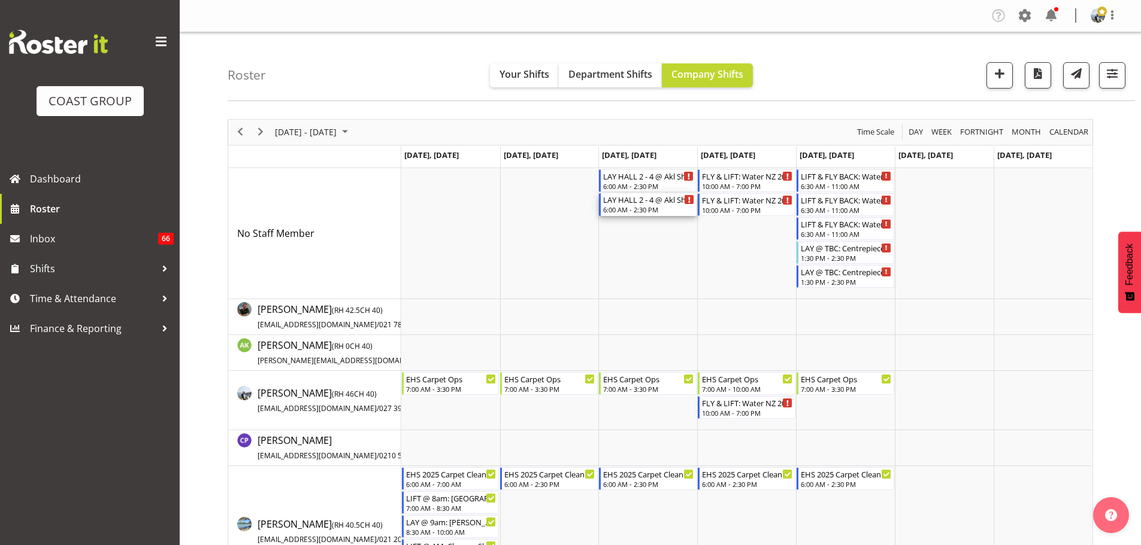
click at [636, 194] on div "LAY HALL 2 - 4 @ Akl Showgrounds (Oct '25)" at bounding box center [648, 199] width 91 height 12
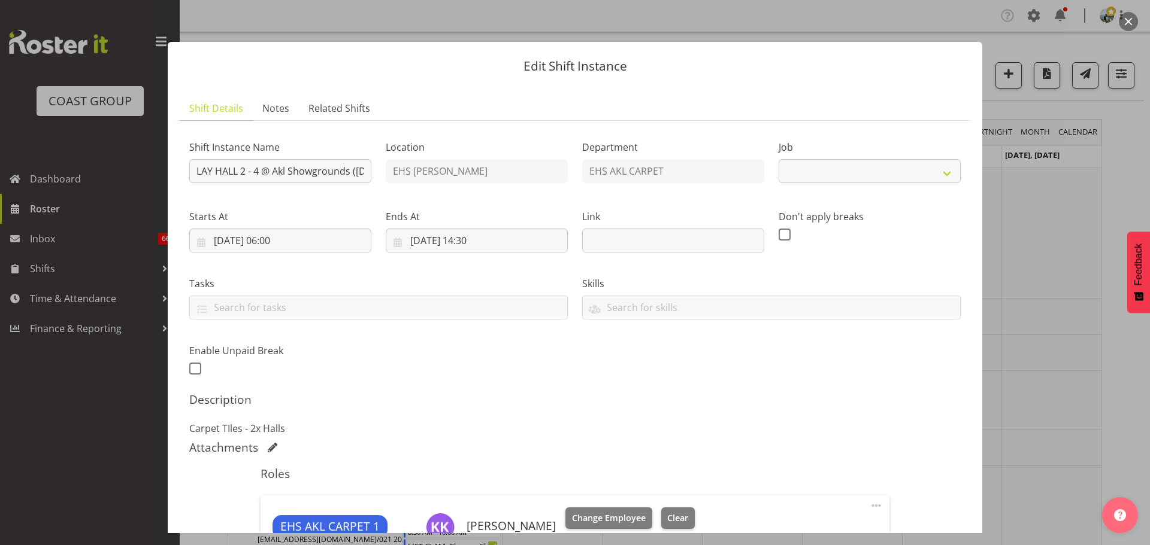
select select "10237"
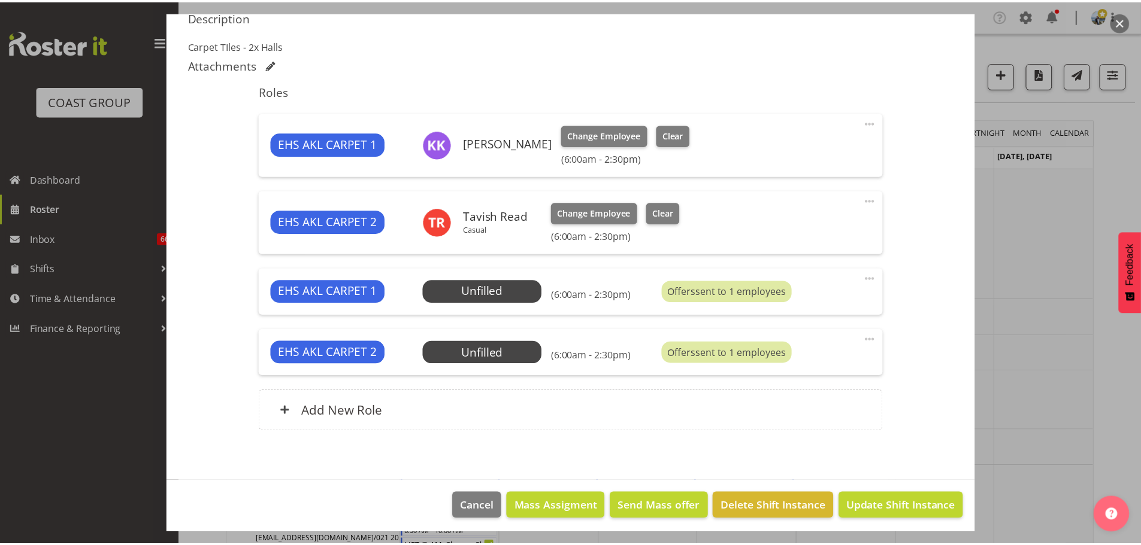
scroll to position [387, 0]
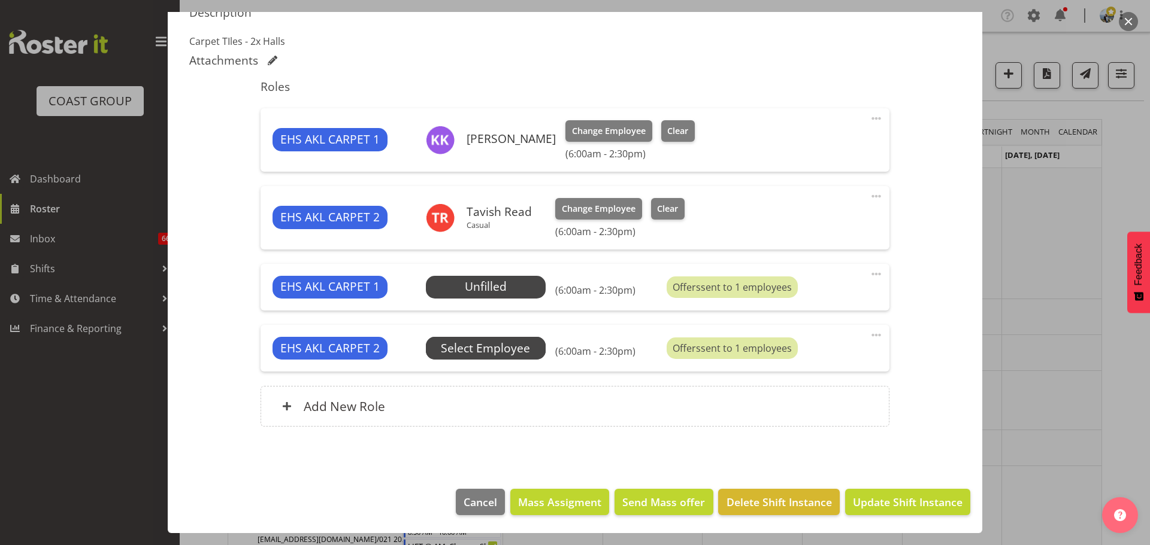
click at [499, 348] on span "Select Employee" at bounding box center [485, 348] width 89 height 17
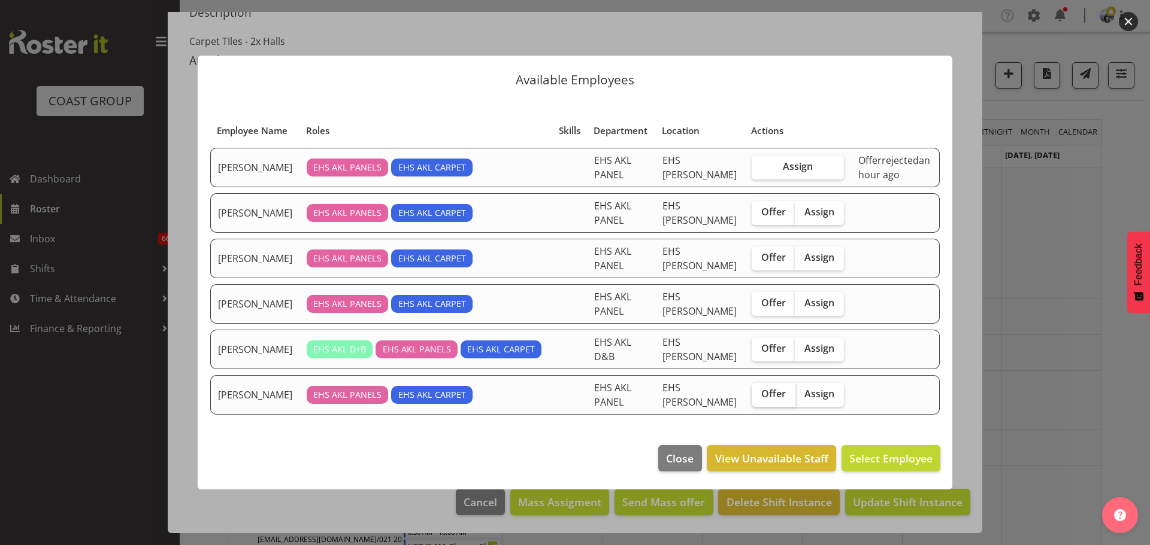
click at [751, 396] on input "Offer" at bounding box center [755, 394] width 8 height 8
checkbox input "true"
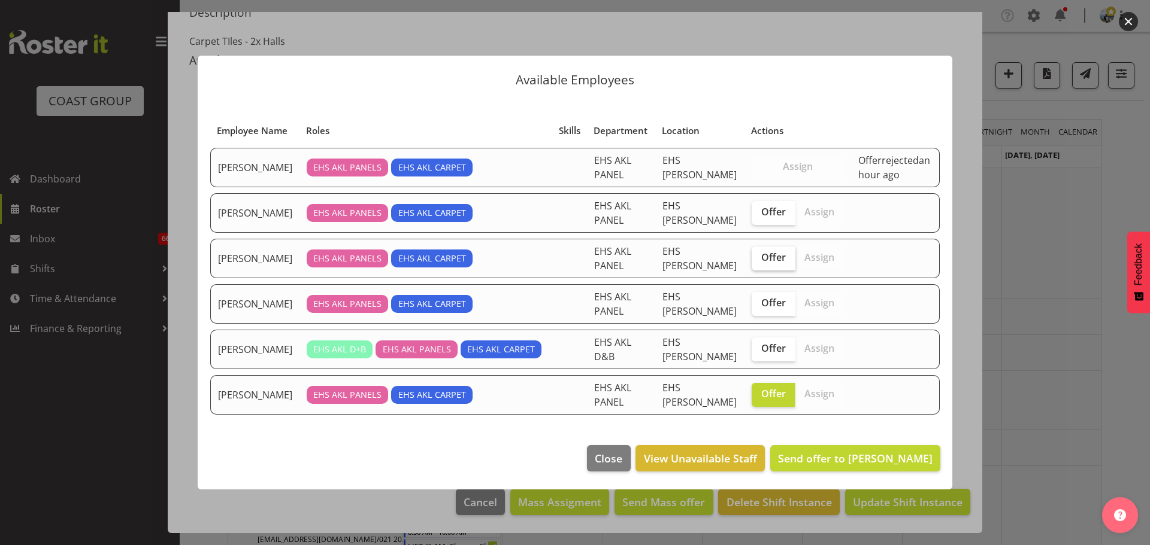
click at [753, 264] on label "Offer" at bounding box center [773, 259] width 44 height 24
click at [753, 262] on input "Offer" at bounding box center [755, 258] width 8 height 8
checkbox input "true"
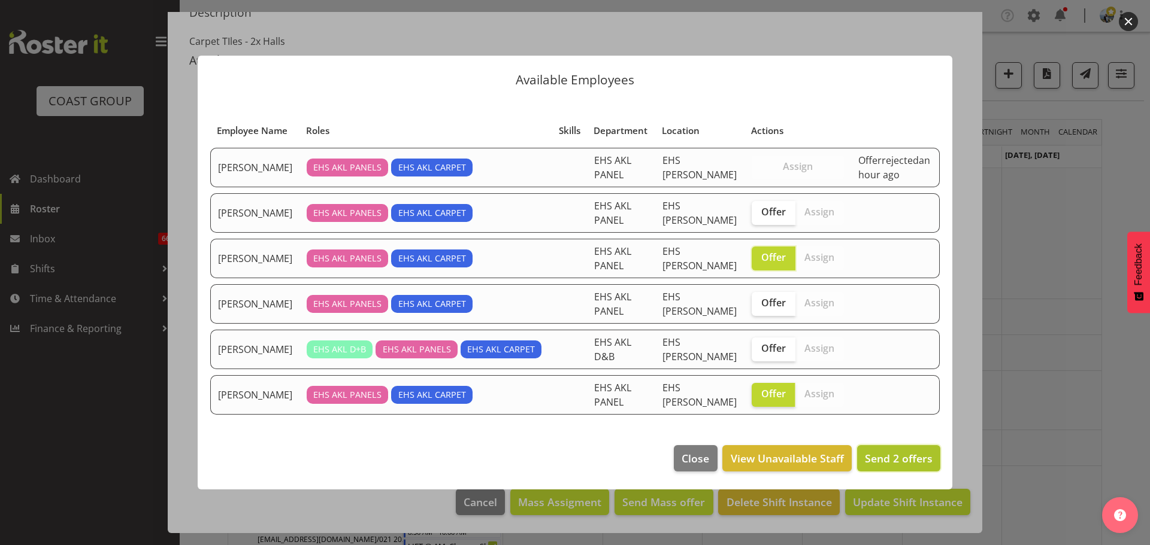
click at [923, 451] on span "Send 2 offers" at bounding box center [899, 458] width 68 height 14
